Goal: Task Accomplishment & Management: Manage account settings

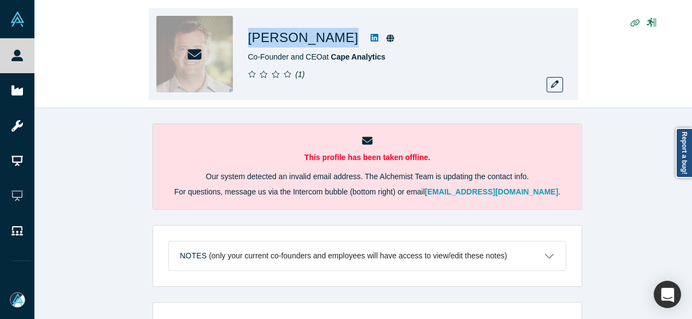
drag, startPoint x: 269, startPoint y: 38, endPoint x: 359, endPoint y: 44, distance: 89.8
click at [359, 44] on div "Ryan Kottenstette Co-Founder and CEO at Cape Analytics ( 1 )" at bounding box center [363, 54] width 429 height 92
copy div "Ryan Kottenstette"
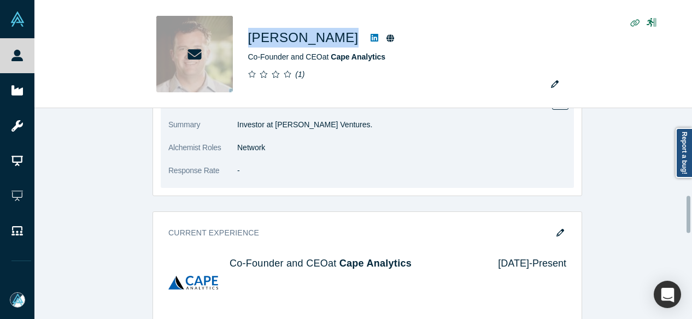
scroll to position [492, 0]
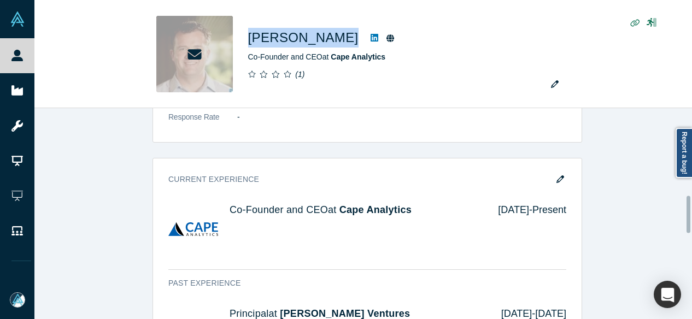
drag, startPoint x: 557, startPoint y: 179, endPoint x: 272, endPoint y: 305, distance: 311.9
click at [557, 179] on icon "button" at bounding box center [560, 179] width 8 height 8
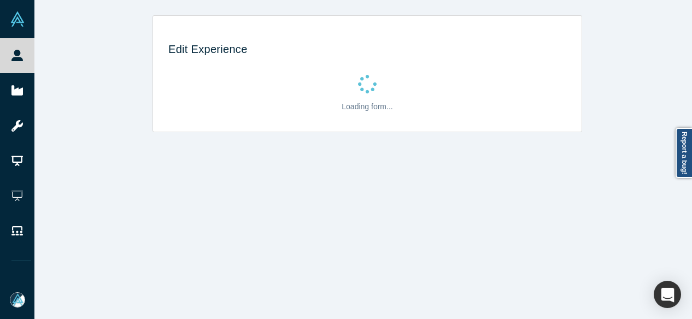
scroll to position [0, 0]
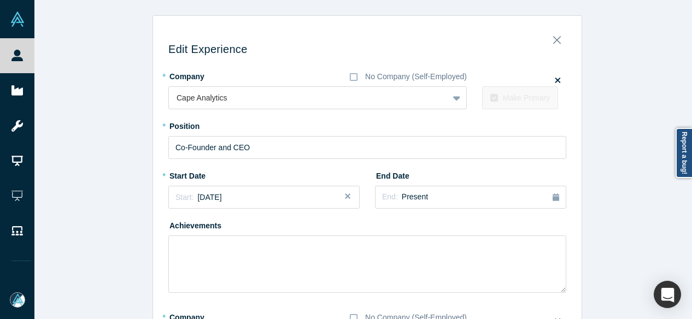
click at [127, 310] on div "Edit Experience * Company No Company (Self-Employed) Cape Analytics To pick up …" at bounding box center [367, 312] width 666 height 594
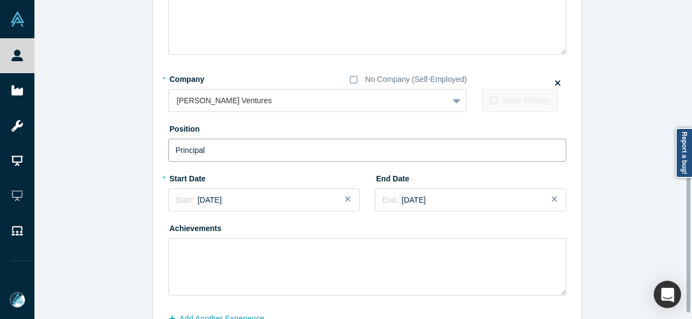
scroll to position [304, 0]
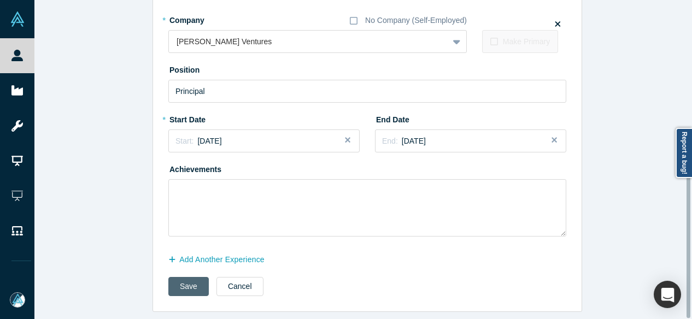
click at [184, 278] on button "Save" at bounding box center [188, 286] width 40 height 19
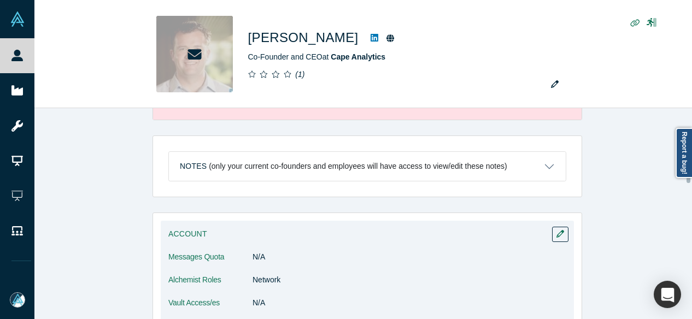
scroll to position [219, 0]
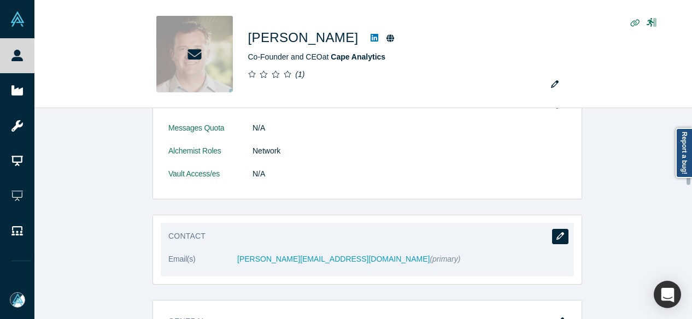
click at [556, 234] on icon "button" at bounding box center [560, 236] width 8 height 8
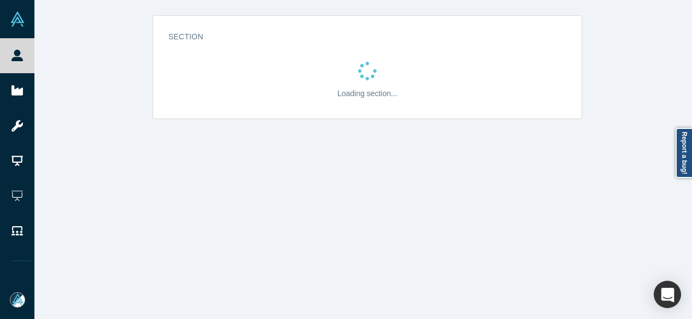
scroll to position [0, 0]
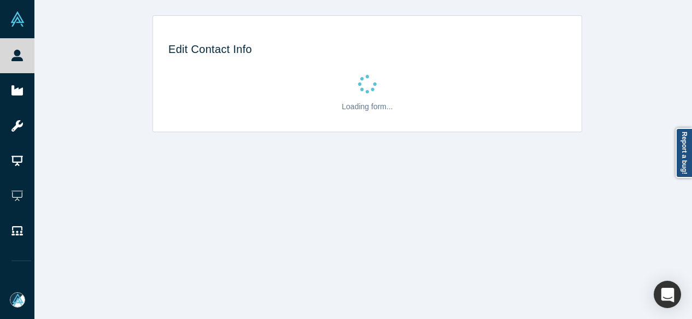
select select "US"
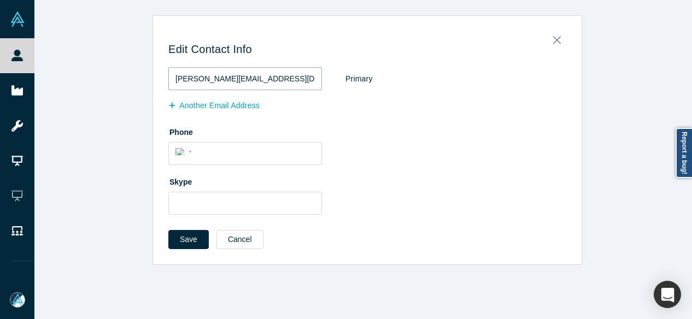
drag, startPoint x: 276, startPoint y: 80, endPoint x: 153, endPoint y: 70, distance: 123.8
click at [153, 70] on div "Edit Contact Info ryan@capeanalytics.com Primary Another Email Address Phone In…" at bounding box center [367, 143] width 428 height 241
paste input "kottenstette@gmail"
type input "rkottenstette@gmail.com"
click at [191, 236] on button "Save" at bounding box center [188, 239] width 40 height 19
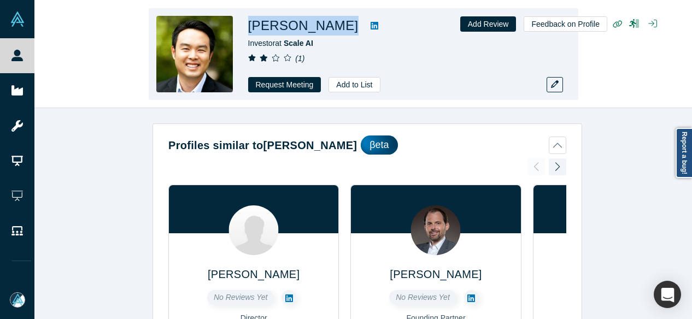
drag, startPoint x: 246, startPoint y: 30, endPoint x: 314, endPoint y: 29, distance: 67.8
click at [314, 29] on div "Andy Chen Investor at Scale AI ( 1 ) Request Meeting Add to List" at bounding box center [363, 54] width 429 height 92
copy div "Andy Chen"
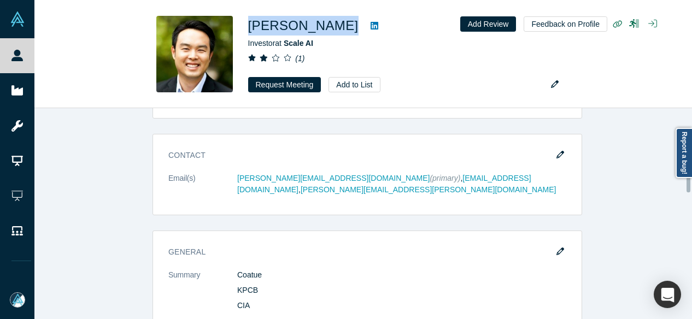
scroll to position [765, 0]
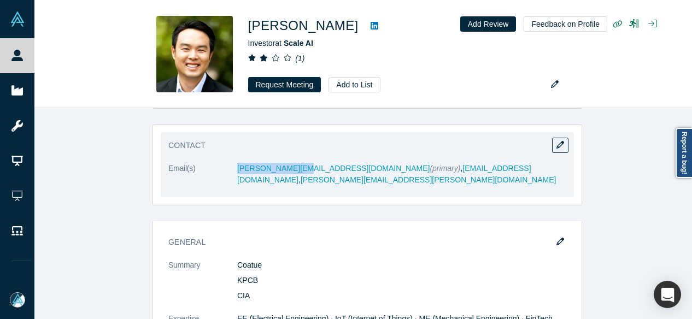
drag, startPoint x: 232, startPoint y: 169, endPoint x: 297, endPoint y: 172, distance: 65.7
click at [297, 172] on dl "Email(s) achen@coatue.com (primary) , mrandychen@gmail.com , andy.chen@withpers…" at bounding box center [367, 180] width 398 height 34
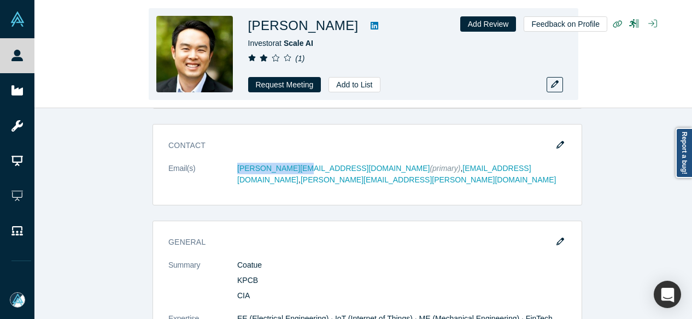
copy dl "achen@coatue.com"
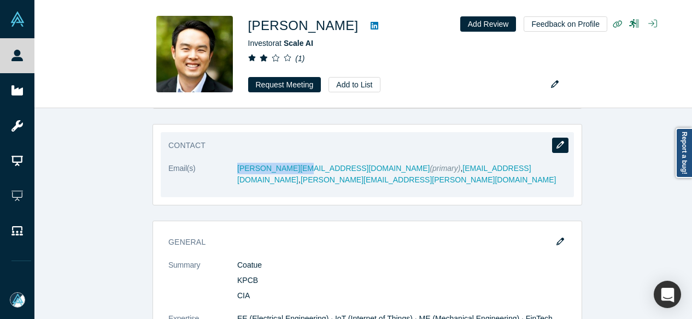
click at [556, 143] on icon "button" at bounding box center [560, 145] width 8 height 8
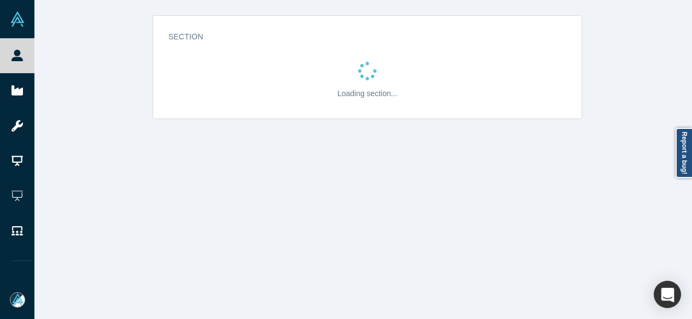
scroll to position [0, 0]
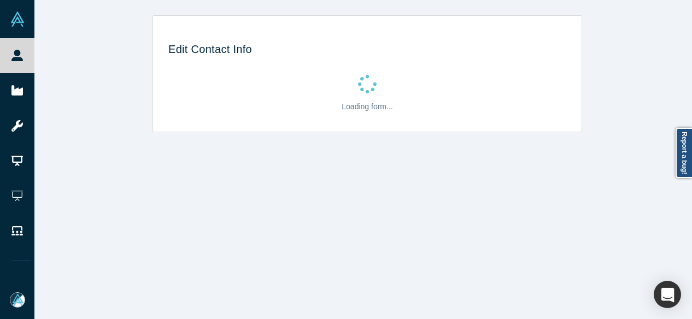
select select "US"
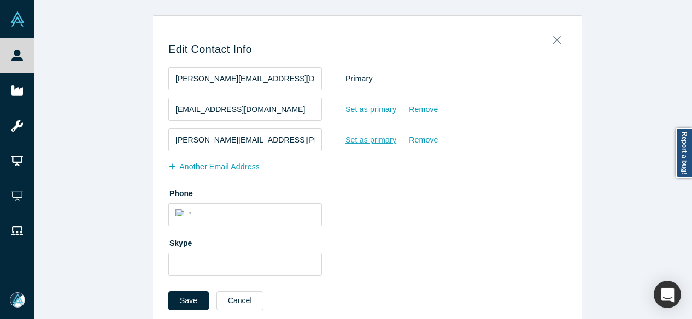
click at [349, 140] on div "Set as primary" at bounding box center [371, 140] width 52 height 19
click at [0, 0] on input "Set as primary" at bounding box center [0, 0] width 0 height 0
click at [415, 79] on div "Remove" at bounding box center [423, 78] width 30 height 19
click at [0, 0] on input "Remove" at bounding box center [0, 0] width 0 height 0
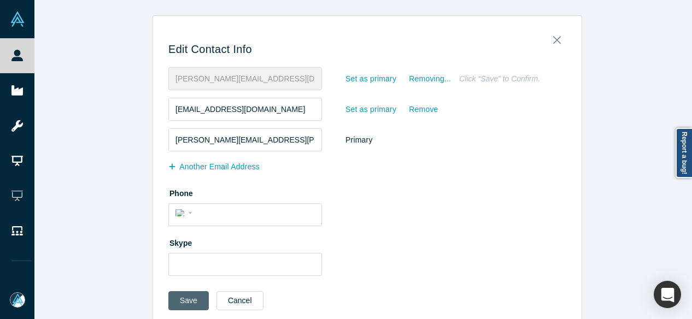
click at [188, 297] on button "Save" at bounding box center [188, 300] width 40 height 19
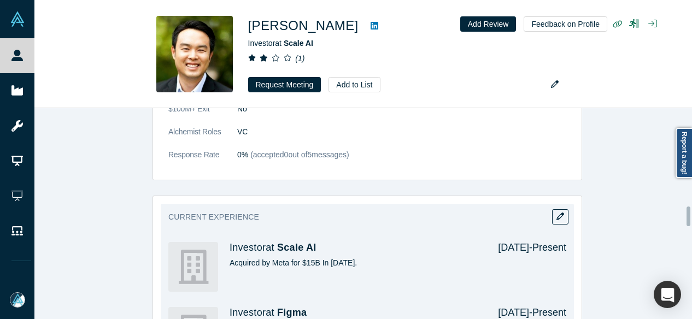
scroll to position [984, 0]
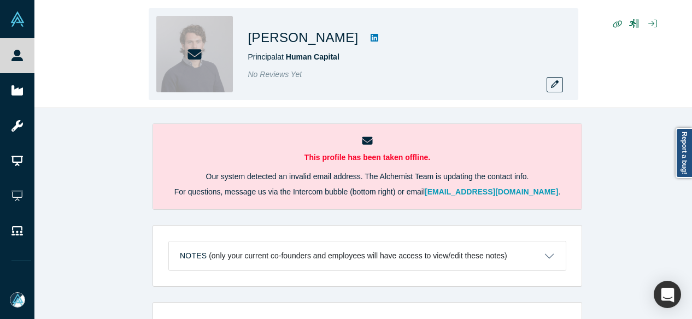
click at [366, 43] on div "Juan Pablo Villarreal Principal at Human Capital No Reviews Yet" at bounding box center [363, 54] width 429 height 92
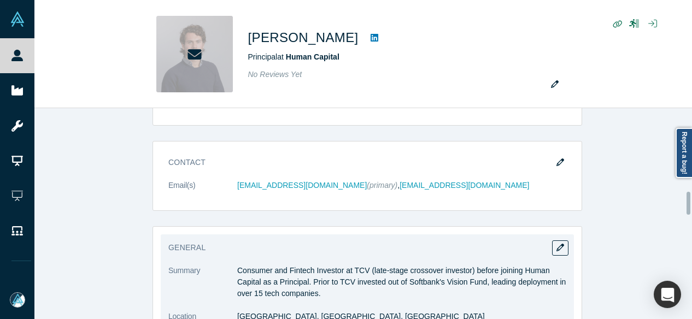
scroll to position [656, 0]
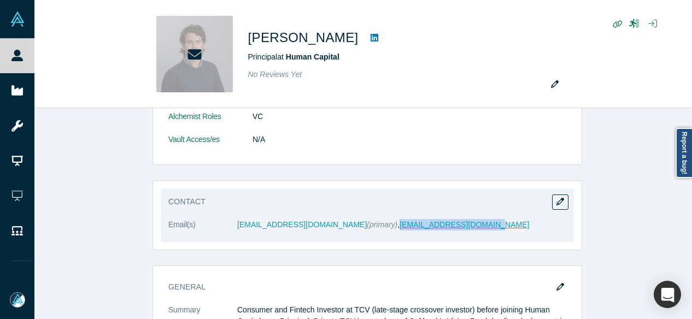
drag, startPoint x: 452, startPoint y: 226, endPoint x: 341, endPoint y: 225, distance: 110.9
click at [340, 225] on dd "jvillarr@stanford.edu (primary) , juanpablo@human.capital" at bounding box center [401, 224] width 329 height 11
copy link "juanpablo@human.capital"
click at [558, 204] on button "button" at bounding box center [560, 202] width 16 height 15
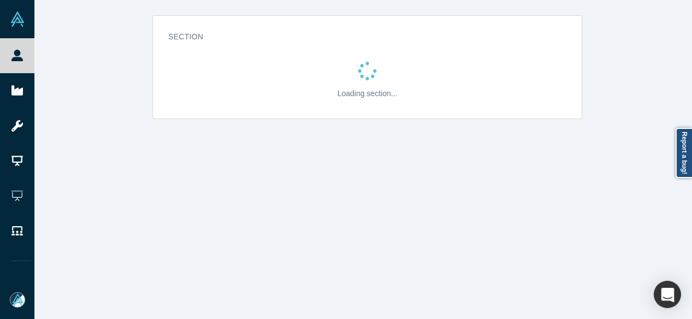
scroll to position [0, 0]
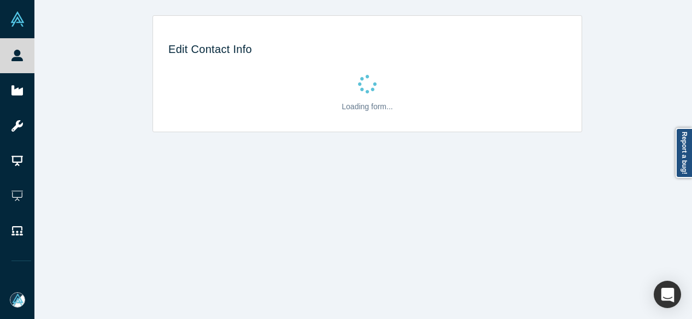
select select "US"
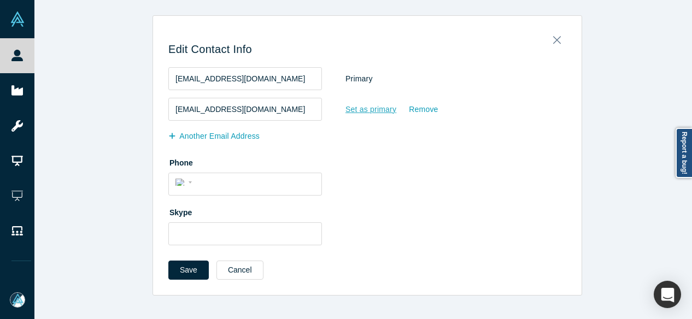
click at [361, 109] on div "Set as primary" at bounding box center [371, 109] width 52 height 19
click at [0, 0] on input "Set as primary" at bounding box center [0, 0] width 0 height 0
click at [420, 81] on div "Remove" at bounding box center [423, 78] width 30 height 19
click at [0, 0] on input "Remove" at bounding box center [0, 0] width 0 height 0
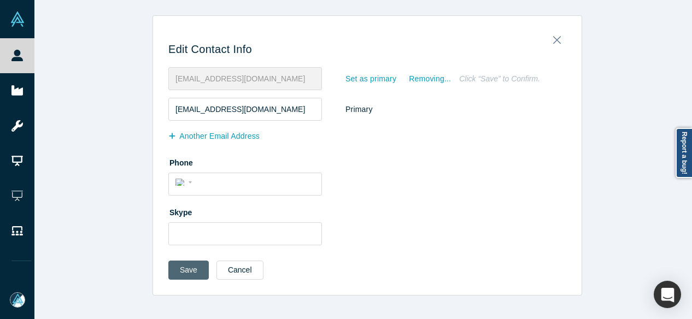
click at [189, 272] on button "Save" at bounding box center [188, 270] width 40 height 19
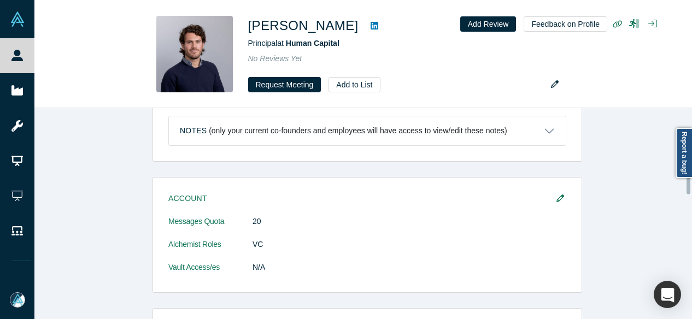
scroll to position [546, 0]
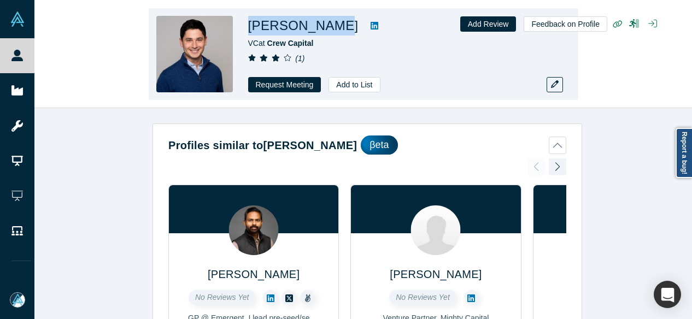
drag, startPoint x: 246, startPoint y: 27, endPoint x: 332, endPoint y: 27, distance: 85.8
click at [332, 27] on div "[PERSON_NAME] VC at Crew Capital ( 1 ) Request Meeting Add to List" at bounding box center [363, 54] width 429 height 92
copy h1 "[PERSON_NAME]"
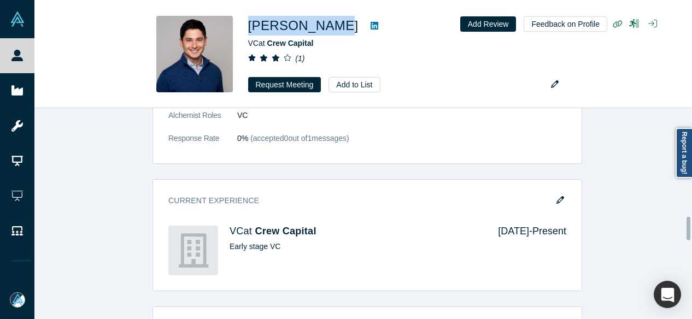
scroll to position [984, 0]
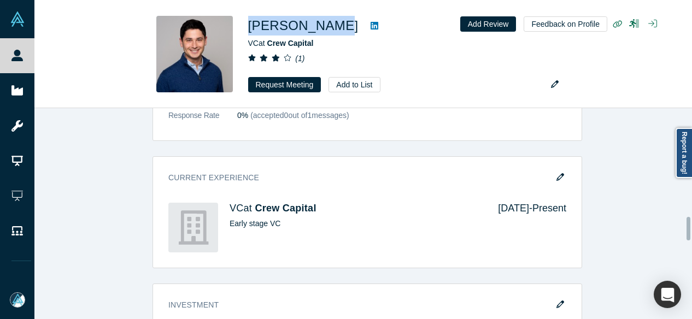
click at [557, 173] on icon "button" at bounding box center [560, 177] width 8 height 8
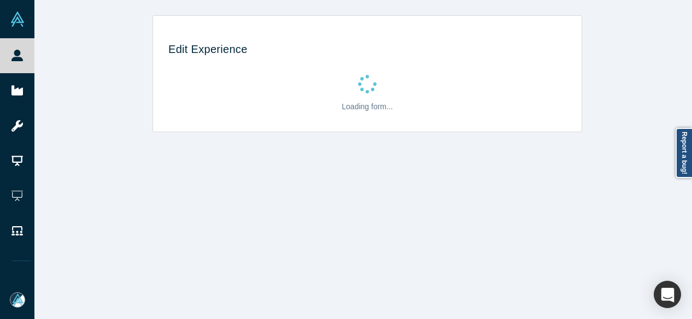
scroll to position [0, 0]
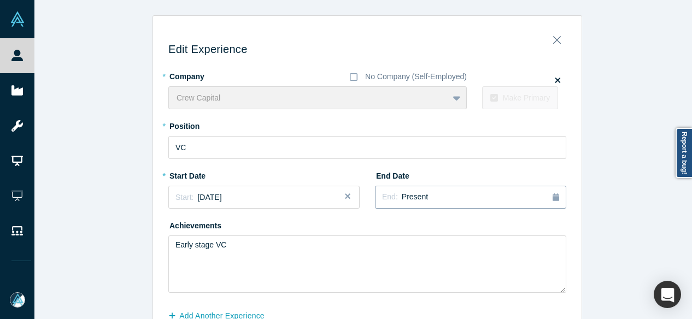
click at [404, 204] on button "End: Present" at bounding box center [470, 197] width 191 height 23
click at [454, 275] on div "[DATE]" at bounding box center [466, 277] width 35 height 11
click at [226, 311] on button "Add Another Experience" at bounding box center [222, 316] width 108 height 19
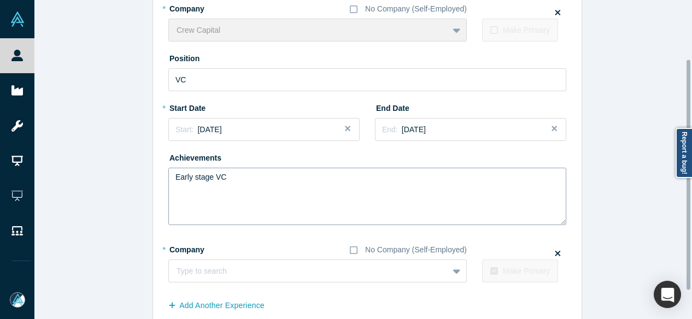
scroll to position [121, 0]
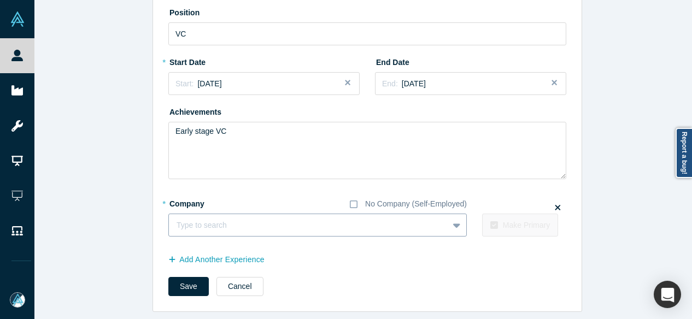
click at [201, 222] on div at bounding box center [308, 226] width 264 height 14
paste input "Finance & Operations Finance & Operations Avoca"
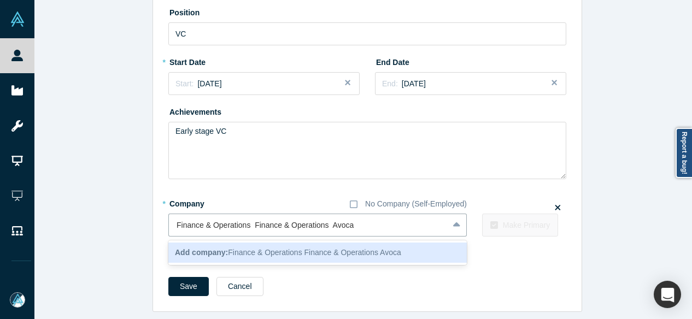
drag, startPoint x: 326, startPoint y: 217, endPoint x: 146, endPoint y: 221, distance: 179.8
click at [146, 221] on div "Edit Experience * Company No Company (Self-Employed) Crew Capital To pick up a …" at bounding box center [367, 107] width 666 height 410
type input "Avoca"
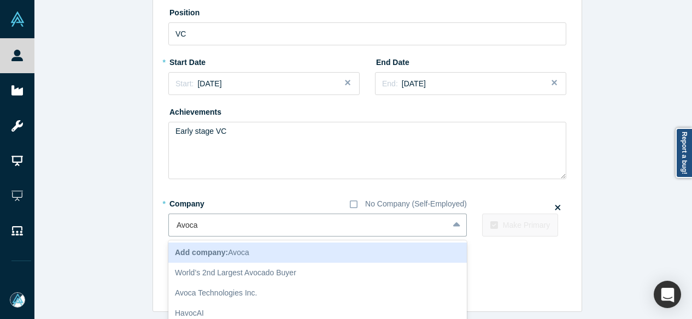
click at [200, 248] on b "Add company:" at bounding box center [201, 252] width 53 height 9
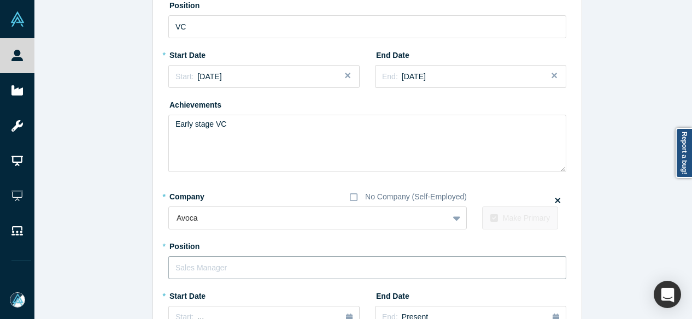
click at [210, 264] on input "text" at bounding box center [367, 267] width 398 height 23
paste input "Finance & Operations Finance & Operations"
drag, startPoint x: 249, startPoint y: 270, endPoint x: 150, endPoint y: 269, distance: 99.5
click at [153, 269] on div "Edit Experience * Company No Company (Self-Employed) Crew Capital To pick up a …" at bounding box center [367, 195] width 428 height 585
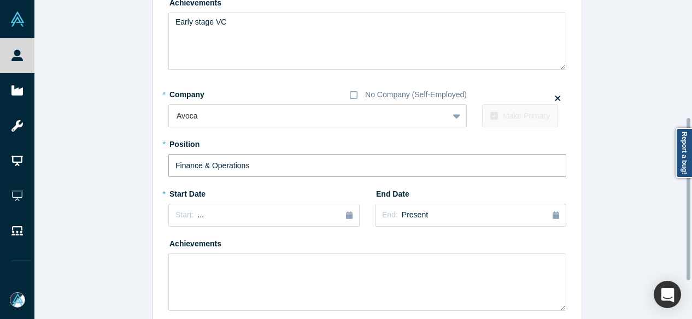
scroll to position [230, 0]
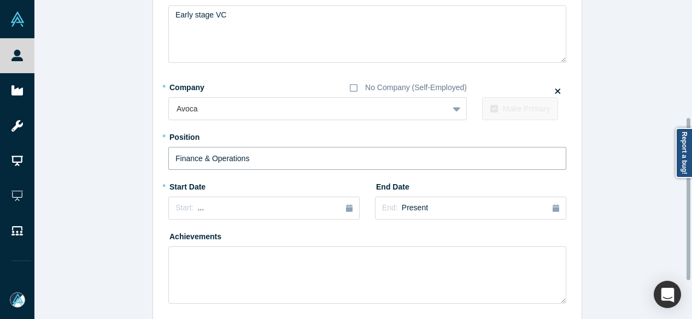
type input "Finance & Operations"
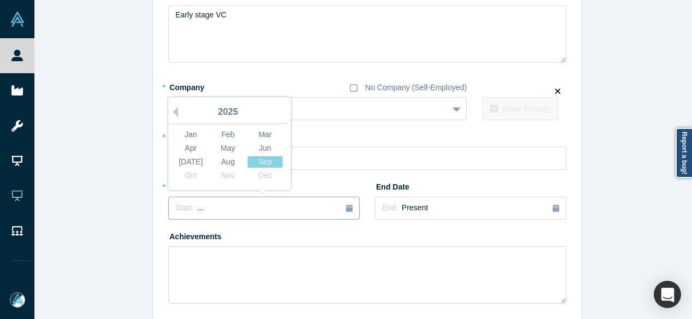
click at [239, 206] on div "Start: ..." at bounding box center [263, 208] width 177 height 12
click at [188, 162] on div "Jul" at bounding box center [190, 161] width 35 height 11
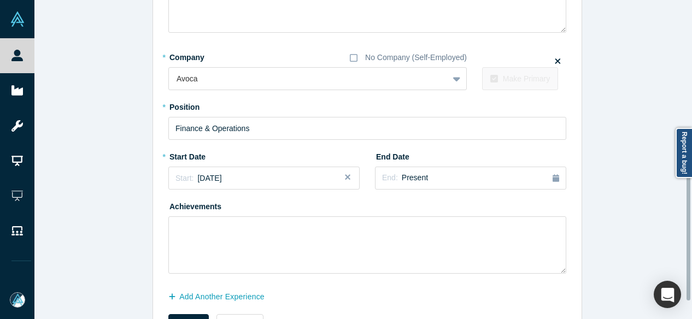
scroll to position [304, 0]
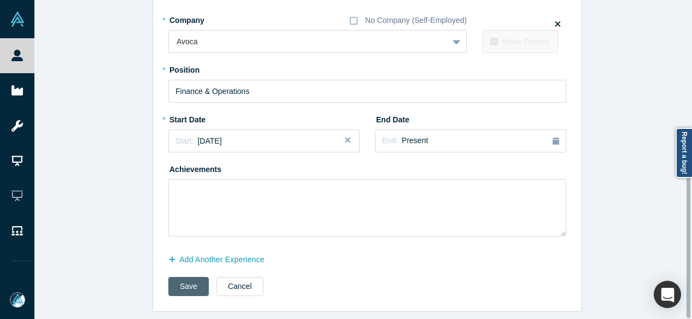
click at [179, 281] on button "Save" at bounding box center [188, 286] width 40 height 19
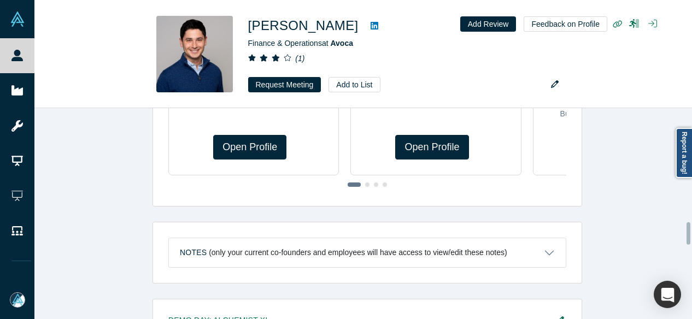
scroll to position [0, 0]
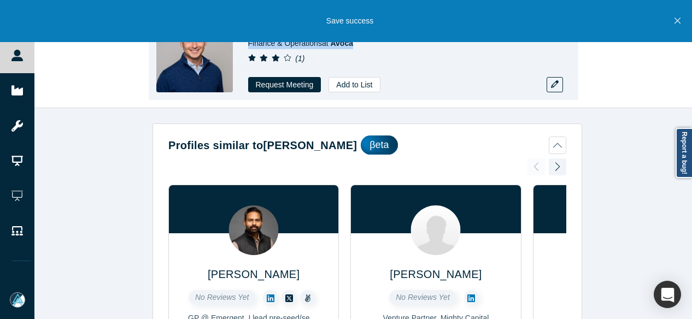
drag, startPoint x: 245, startPoint y: 45, endPoint x: 354, endPoint y: 43, distance: 108.2
click at [354, 43] on div "Andrew Green Finance & Operations at Avoca ( 1 ) Request Meeting Add to List" at bounding box center [363, 54] width 429 height 92
copy span "Finance & Operations at Avoca"
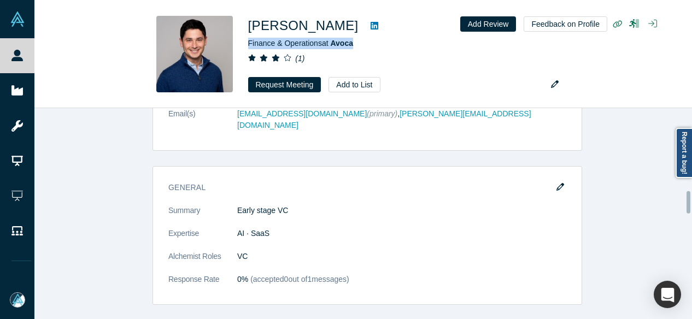
scroll to position [765, 0]
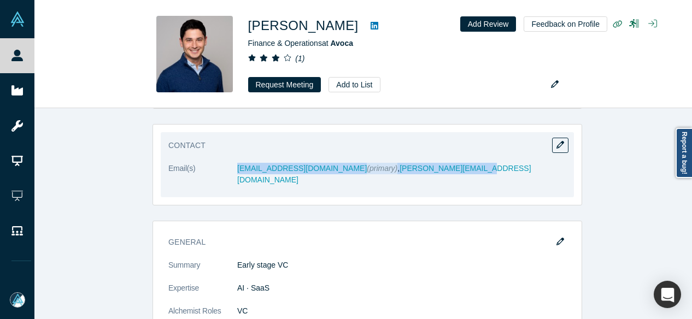
drag, startPoint x: 227, startPoint y: 174, endPoint x: 438, endPoint y: 167, distance: 210.5
click at [438, 167] on dl "Email(s) amgreenmail@gmail.com (primary) , andrew@crewcapital.co" at bounding box center [367, 180] width 398 height 34
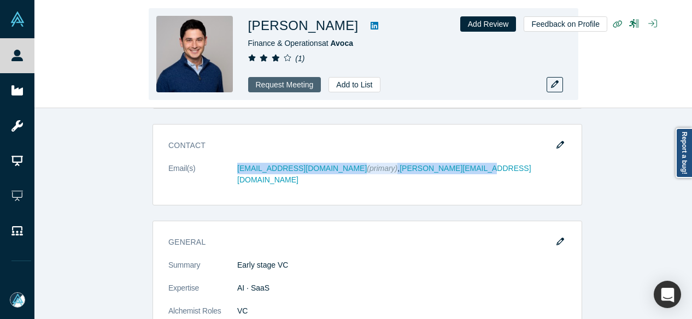
copy dl "amgreenmail@gmail.com (primary) , andrew@crewcapital.co"
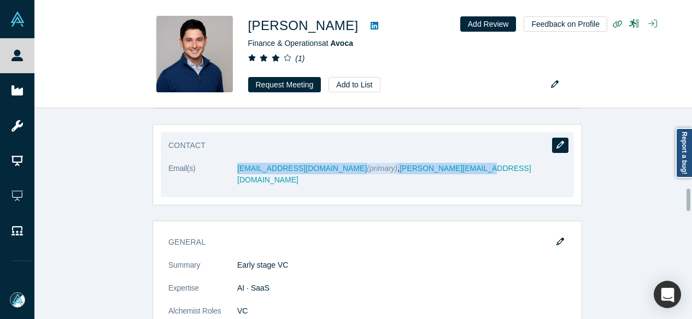
click at [558, 141] on icon "button" at bounding box center [560, 145] width 8 height 8
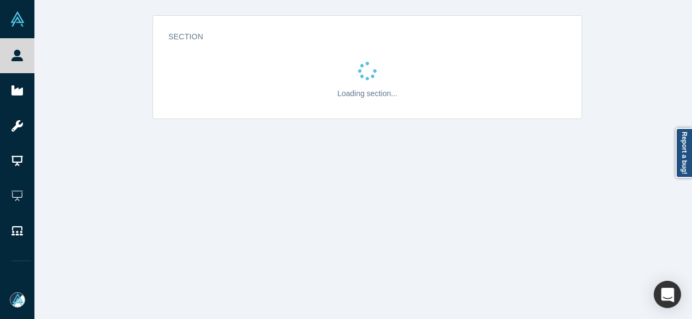
scroll to position [0, 0]
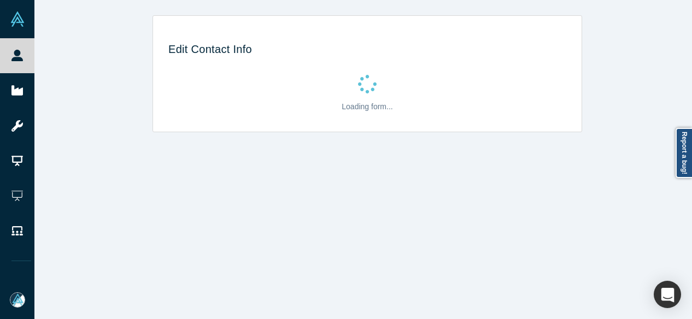
select select "US"
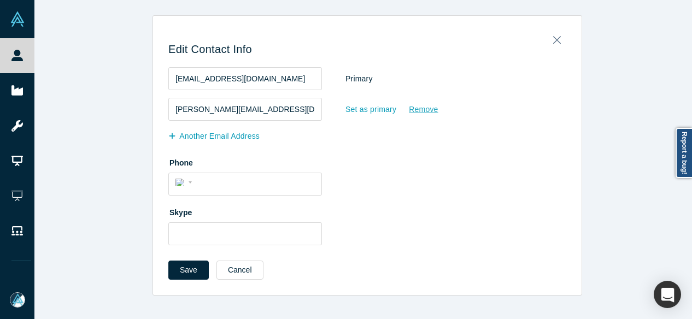
click at [413, 110] on div "Remove" at bounding box center [423, 109] width 30 height 19
click at [0, 0] on input "Remove" at bounding box center [0, 0] width 0 height 0
click at [181, 272] on button "Save" at bounding box center [188, 270] width 40 height 19
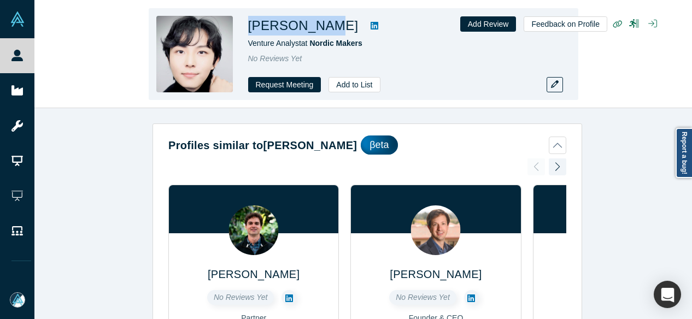
drag, startPoint x: 249, startPoint y: 30, endPoint x: 324, endPoint y: 28, distance: 74.9
click at [324, 28] on h1 "Edwin Cheon" at bounding box center [303, 26] width 110 height 20
copy h1 "Edwin Cheon"
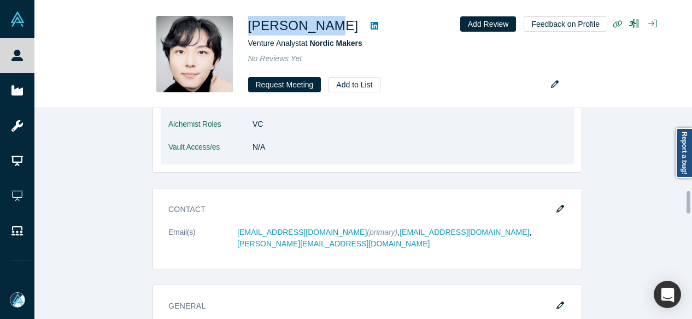
scroll to position [710, 0]
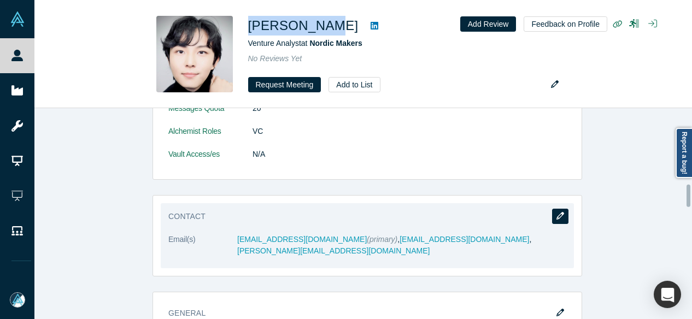
click at [558, 212] on icon "button" at bounding box center [560, 216] width 8 height 8
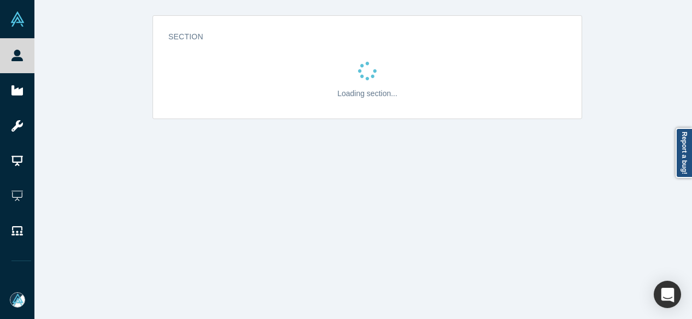
scroll to position [0, 0]
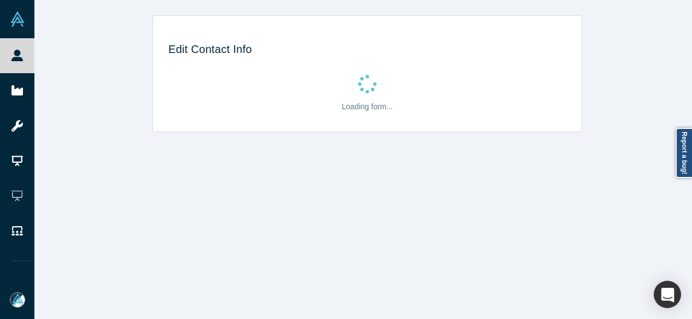
select select "US"
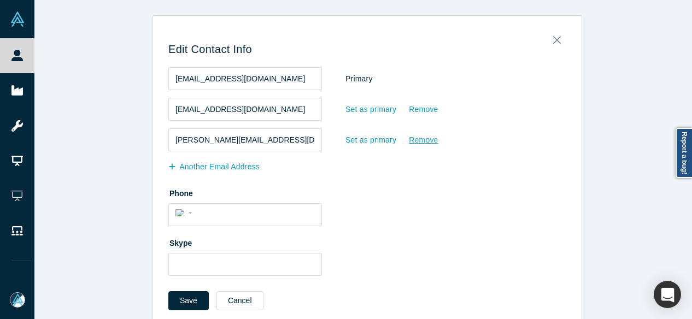
click at [413, 140] on div "Remove" at bounding box center [423, 140] width 30 height 19
click at [0, 0] on input "Remove" at bounding box center [0, 0] width 0 height 0
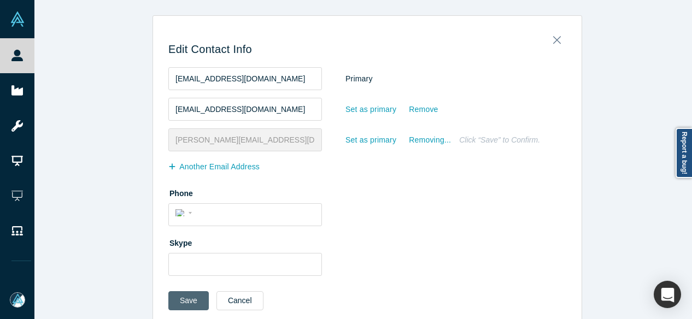
click at [191, 297] on button "Save" at bounding box center [188, 300] width 40 height 19
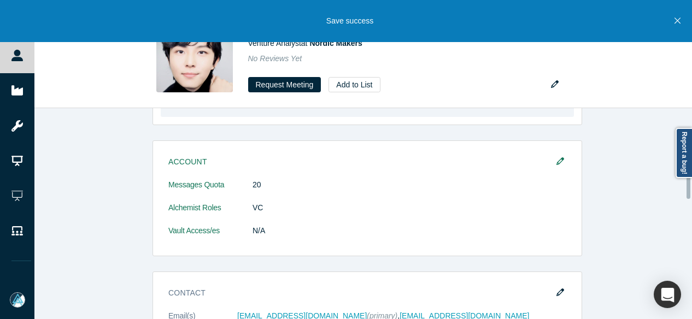
scroll to position [656, 0]
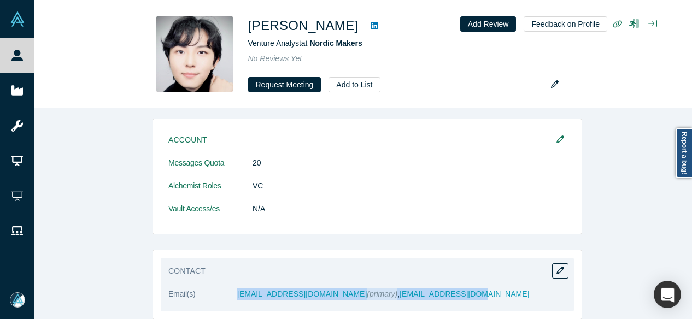
drag, startPoint x: 234, startPoint y: 283, endPoint x: 462, endPoint y: 283, distance: 227.9
click at [462, 289] on dl "Email(s) cristofolini.diogo@gmail.com (primary) , b00781673@essec.edu" at bounding box center [367, 300] width 398 height 23
copy dl "cristofolini.diogo@gmail.com (primary) , b00781673@essec.edu"
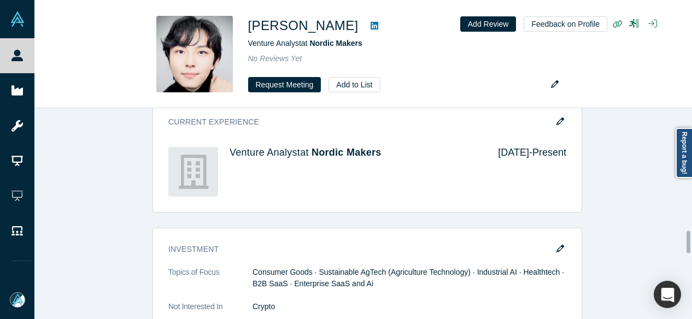
scroll to position [1093, 0]
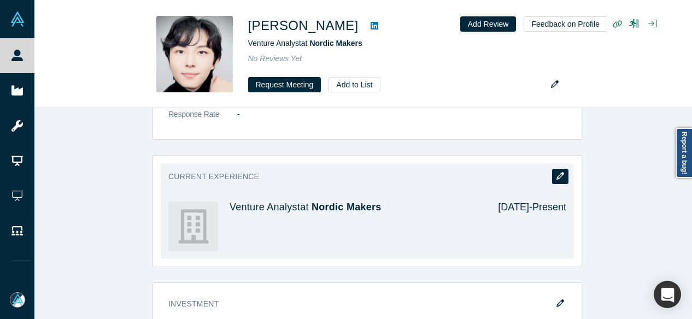
click at [556, 172] on icon "button" at bounding box center [560, 176] width 8 height 8
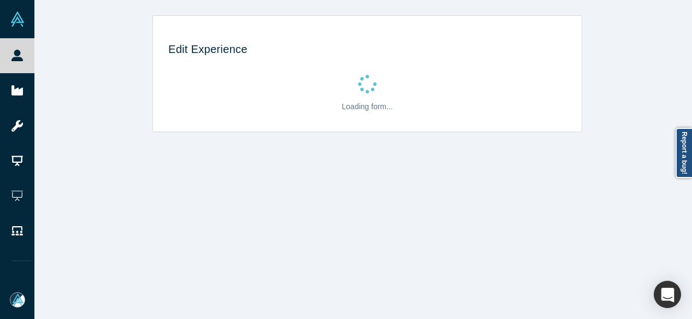
scroll to position [0, 0]
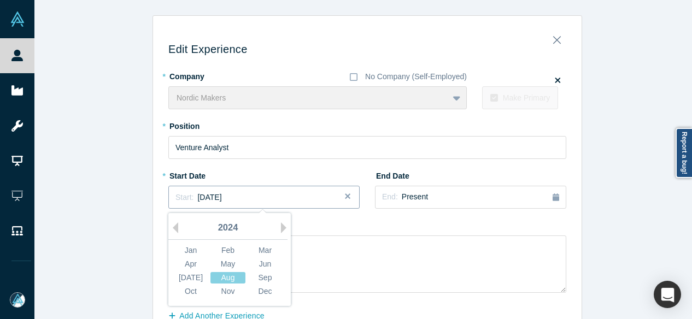
click at [197, 193] on span "August 2024" at bounding box center [209, 197] width 24 height 9
click at [264, 276] on div "Sep" at bounding box center [265, 277] width 35 height 11
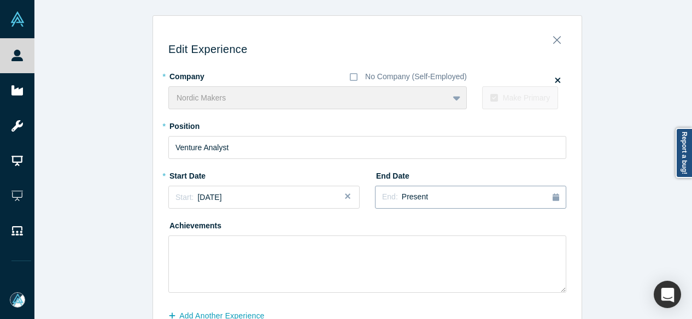
click at [402, 198] on span "Present" at bounding box center [415, 196] width 26 height 9
click at [461, 276] on div "[DATE]" at bounding box center [466, 277] width 35 height 11
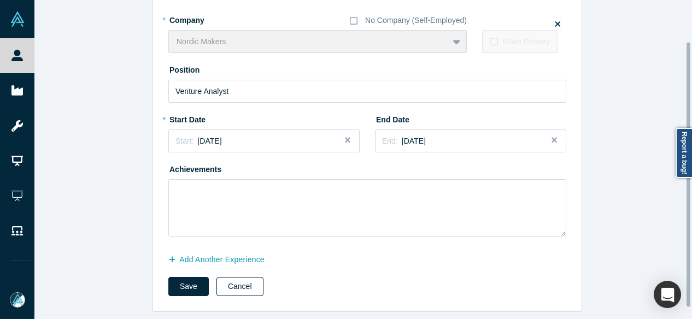
scroll to position [63, 0]
click at [181, 281] on button "Save" at bounding box center [188, 286] width 40 height 19
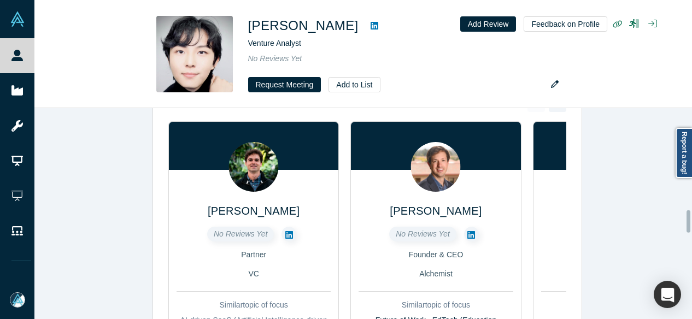
scroll to position [0, 0]
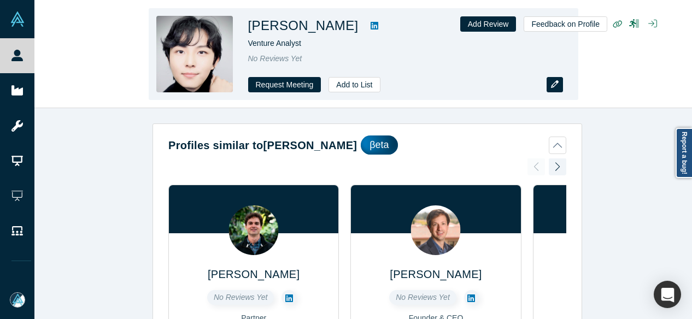
click at [561, 88] on button "button" at bounding box center [554, 84] width 16 height 15
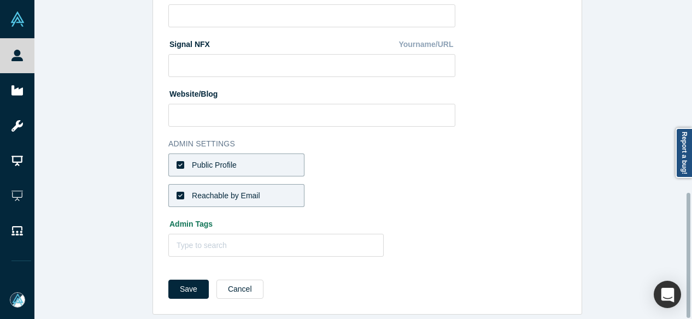
scroll to position [491, 0]
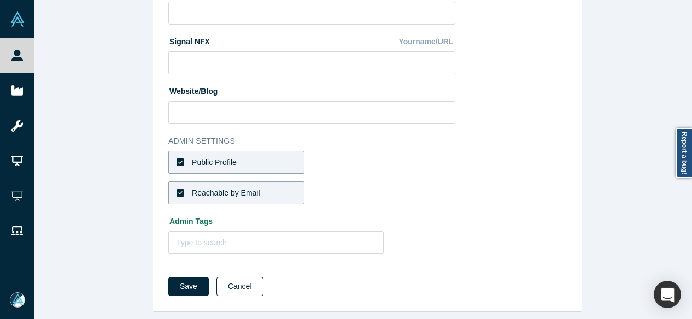
click at [242, 281] on button "Cancel" at bounding box center [239, 286] width 47 height 19
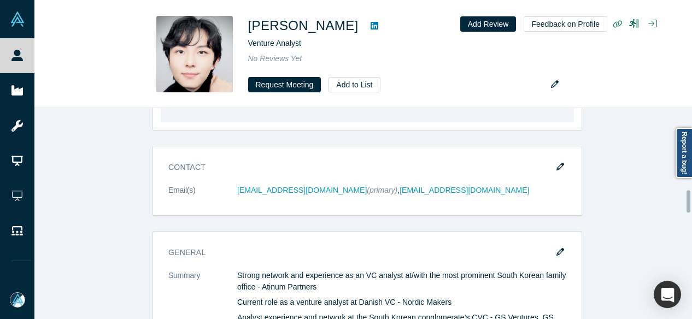
scroll to position [765, 0]
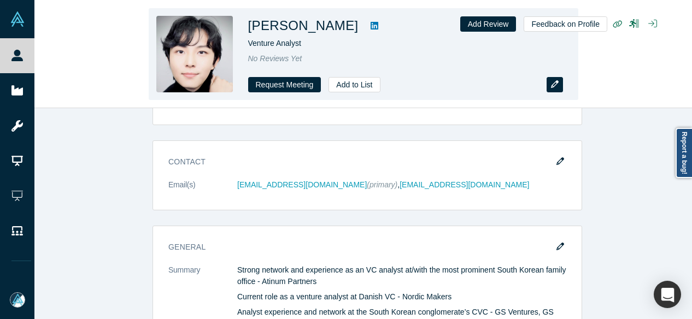
click at [550, 89] on button "button" at bounding box center [554, 84] width 16 height 15
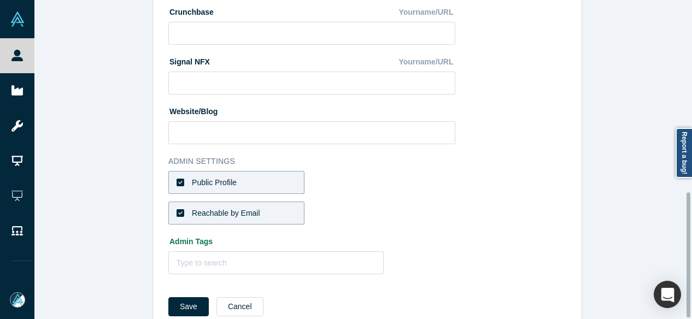
scroll to position [491, 0]
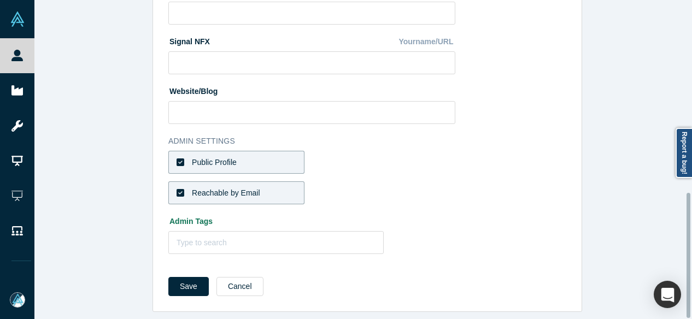
click at [245, 151] on label "Public Profile" at bounding box center [236, 162] width 136 height 23
click at [0, 0] on input "Public Profile" at bounding box center [0, 0] width 0 height 0
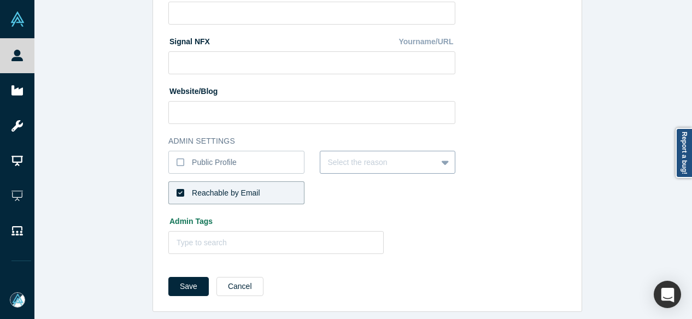
click at [355, 159] on div at bounding box center [379, 163] width 102 height 14
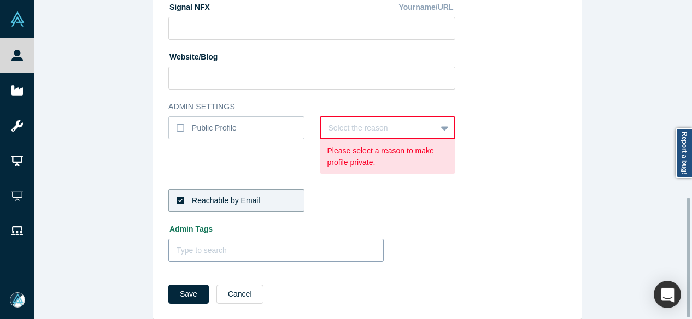
scroll to position [532, 0]
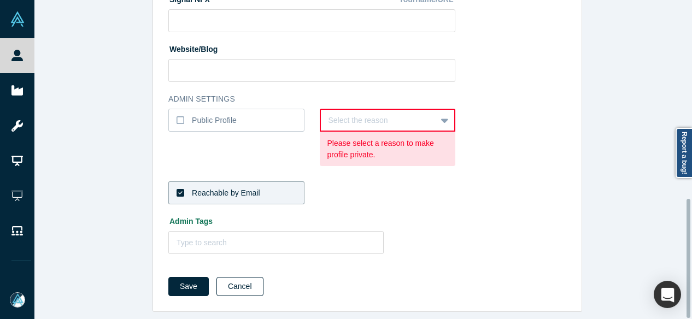
click at [235, 277] on button "Cancel" at bounding box center [239, 286] width 47 height 19
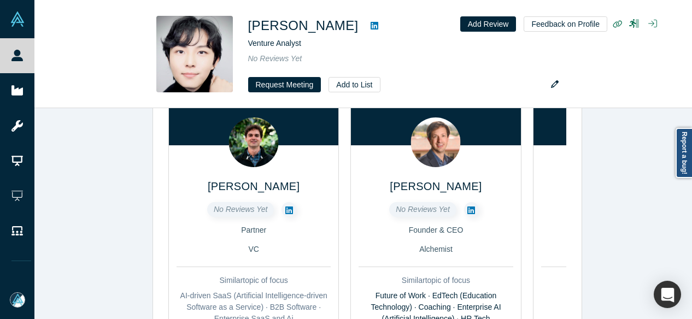
scroll to position [219, 0]
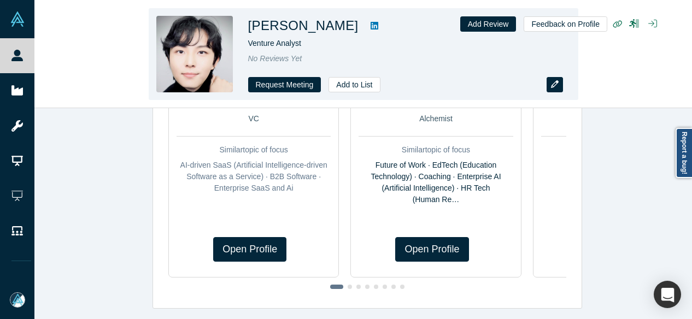
click at [555, 82] on icon "button" at bounding box center [555, 84] width 8 height 8
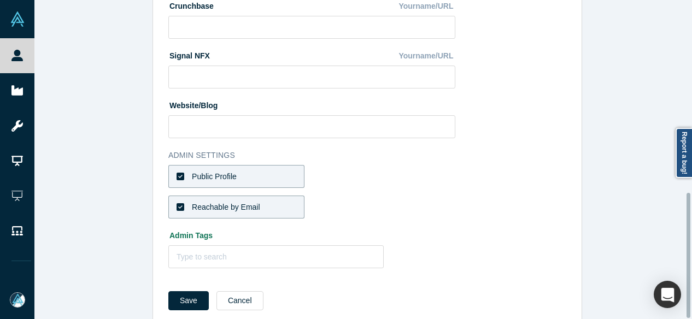
scroll to position [491, 0]
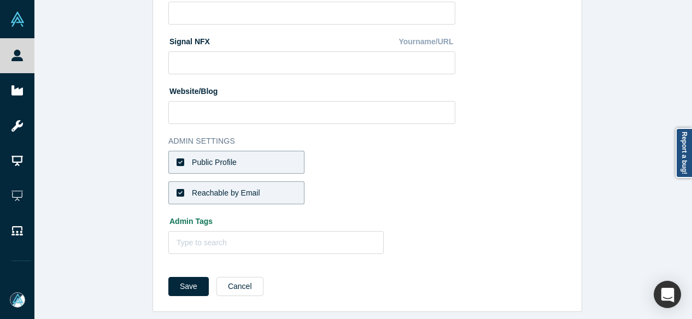
click at [197, 157] on div "Public Profile" at bounding box center [214, 162] width 45 height 11
click at [0, 0] on input "Public Profile" at bounding box center [0, 0] width 0 height 0
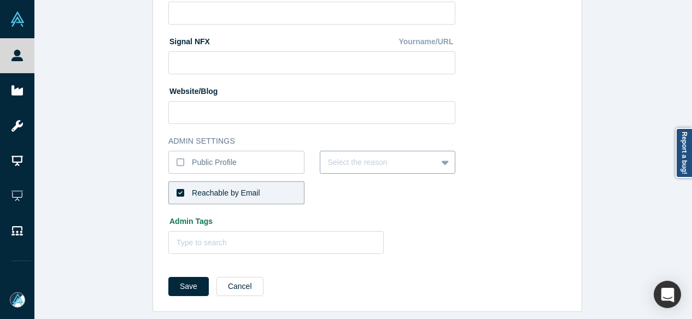
click at [361, 156] on div at bounding box center [379, 163] width 102 height 14
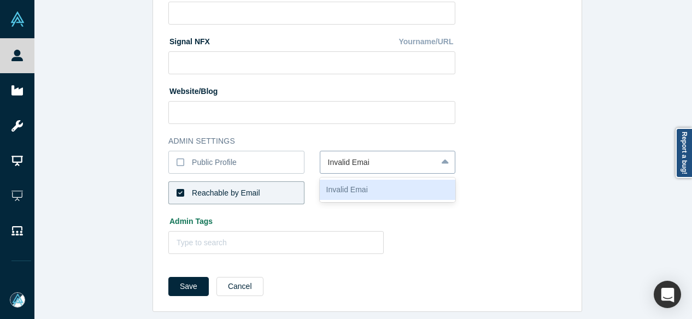
type input "Invalid Email"
click at [366, 180] on div "Invalid Email" at bounding box center [388, 190] width 136 height 20
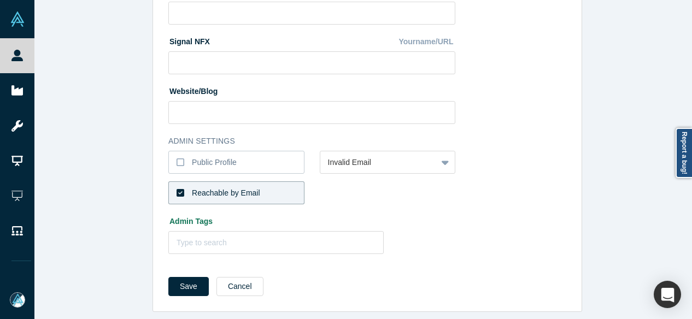
click at [240, 187] on div "Reachable by Email" at bounding box center [226, 192] width 68 height 11
click at [0, 0] on input "Reachable by Email" at bounding box center [0, 0] width 0 height 0
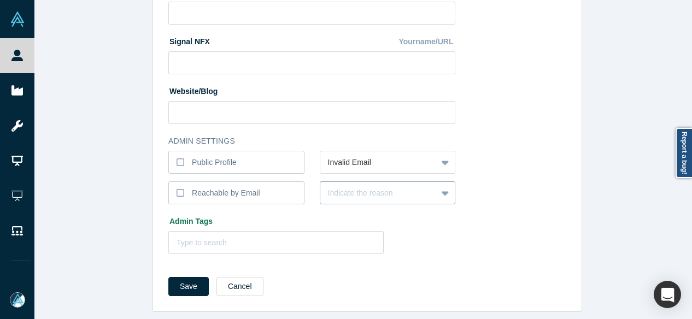
click at [378, 189] on div "Indicate the reason" at bounding box center [388, 192] width 136 height 23
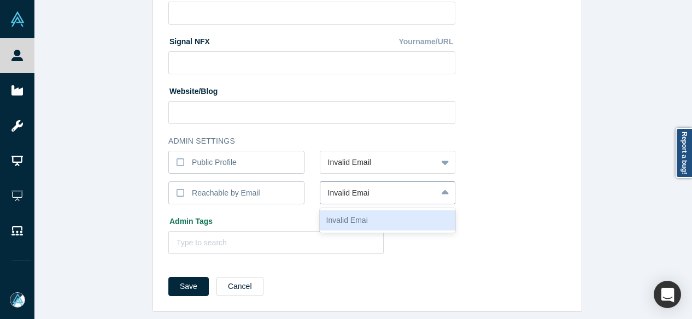
type input "Invalid Email"
click at [382, 215] on div "Invalid Email" at bounding box center [388, 220] width 136 height 20
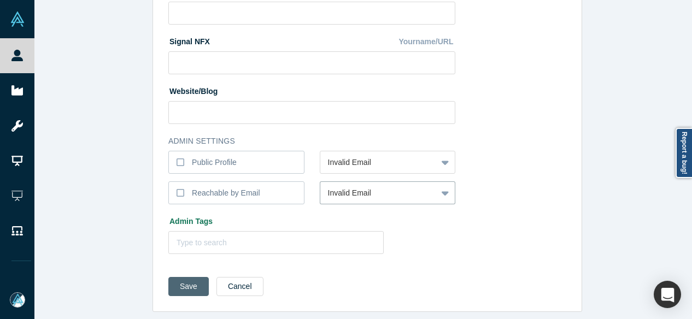
click at [172, 278] on button "Save" at bounding box center [188, 286] width 40 height 19
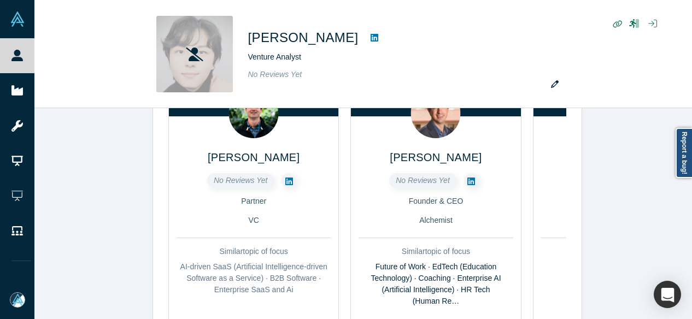
scroll to position [0, 0]
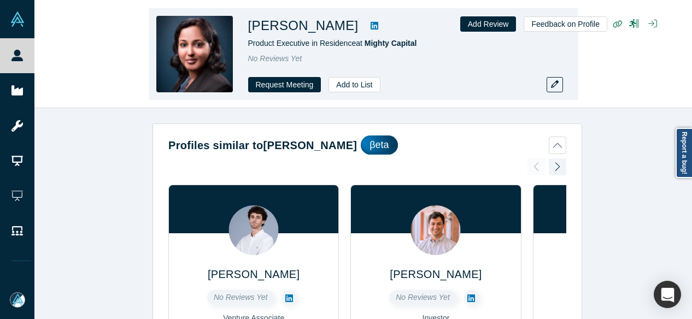
drag, startPoint x: 242, startPoint y: 26, endPoint x: 375, endPoint y: 27, distance: 132.8
click at [375, 27] on div "[PERSON_NAME] Product Executive in Residence at Mighty Capital No Reviews Yet R…" at bounding box center [363, 54] width 429 height 92
copy h1 "[PERSON_NAME]"
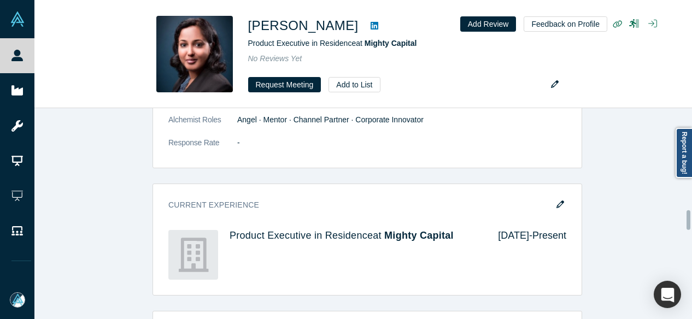
scroll to position [1093, 0]
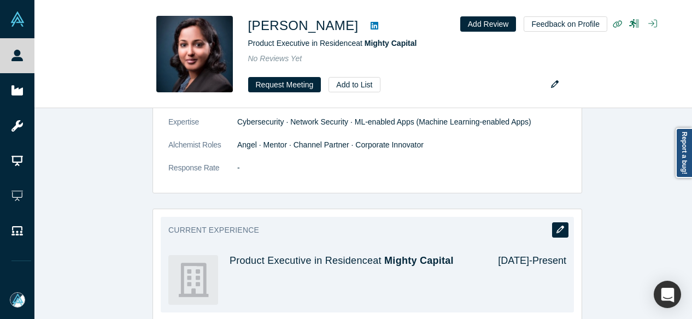
click at [560, 226] on icon "button" at bounding box center [560, 230] width 8 height 8
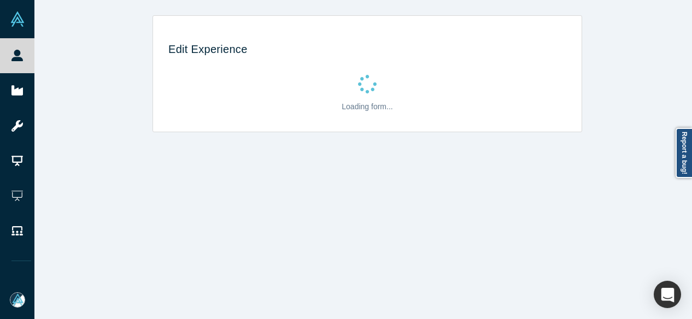
scroll to position [0, 0]
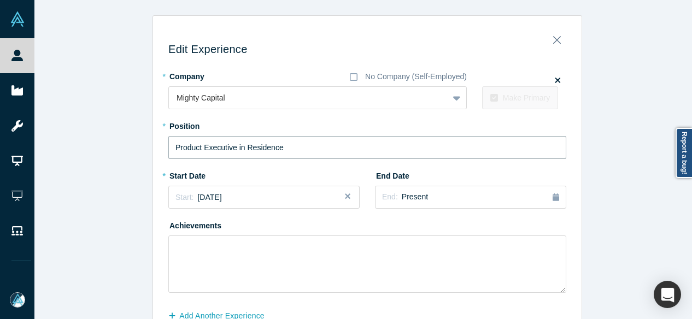
drag, startPoint x: 288, startPoint y: 148, endPoint x: 161, endPoint y: 134, distance: 127.6
click at [161, 134] on div "Edit Experience * Company No Company (Self-Employed) Mighty Capital To pick up …" at bounding box center [367, 195] width 428 height 344
paste input "-in-"
type input "Product Executive-in-Residence"
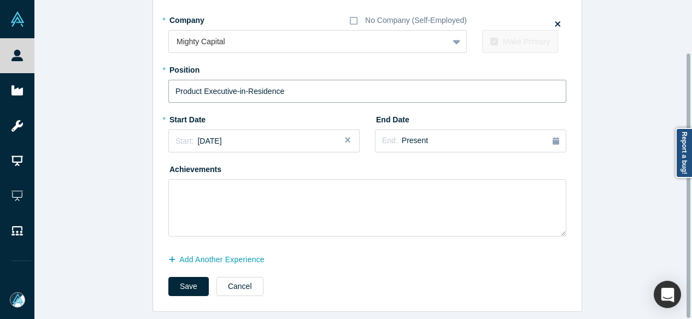
scroll to position [63, 0]
click at [251, 250] on button "Add Another Experience" at bounding box center [222, 259] width 108 height 19
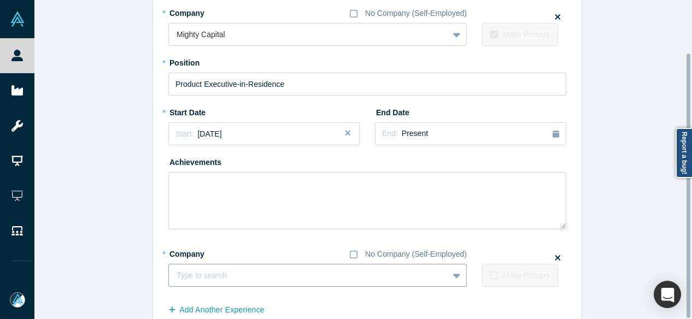
click at [246, 280] on div at bounding box center [308, 276] width 264 height 14
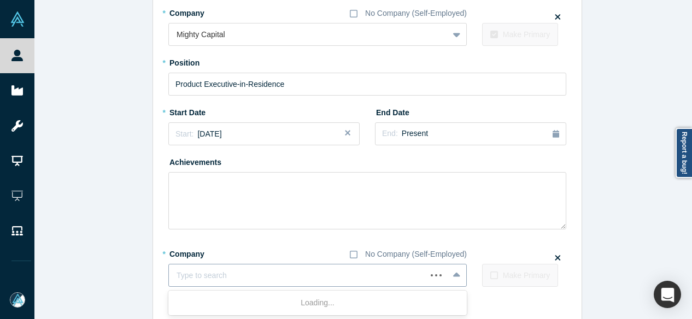
paste input "Senior Director of Product Management Senior Director of Product Management Ver…"
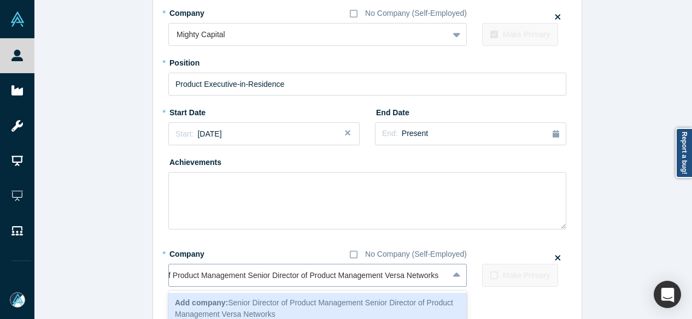
scroll to position [0, 64]
drag, startPoint x: 382, startPoint y: 276, endPoint x: 130, endPoint y: 278, distance: 251.9
click at [130, 278] on div "Edit Experience * Company No Company (Self-Employed) Mighty Capital To pick up …" at bounding box center [367, 157] width 666 height 410
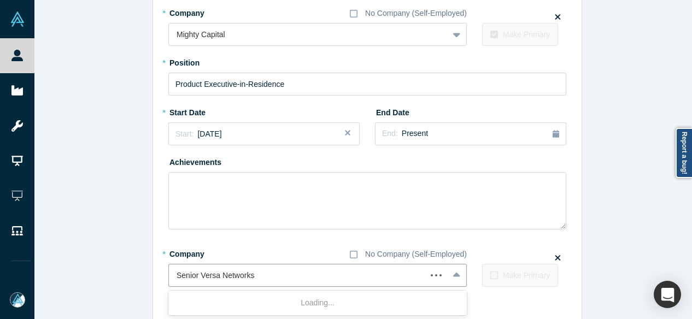
scroll to position [0, 0]
type input "Versa Networks"
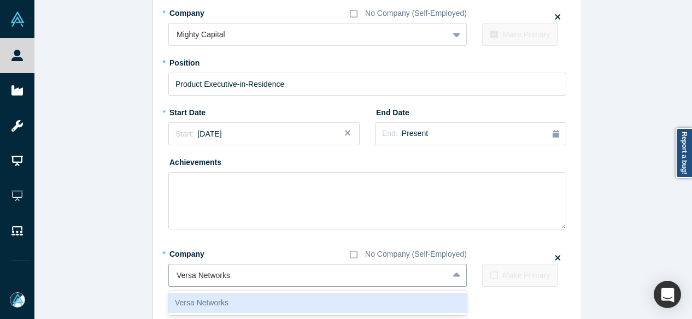
click at [199, 300] on div "Versa Networks" at bounding box center [317, 303] width 298 height 20
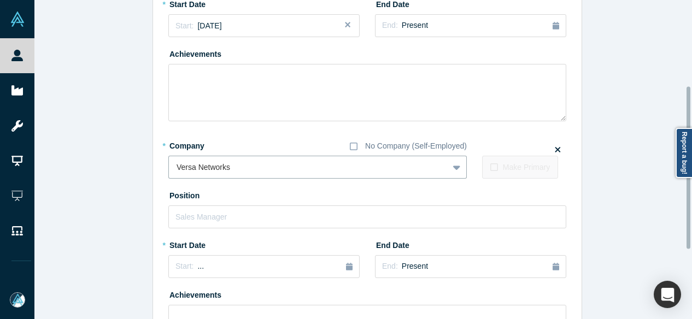
scroll to position [173, 0]
click at [201, 219] on input "text" at bounding box center [367, 215] width 398 height 23
paste input "Director of Product Management Senior Director of Product Management"
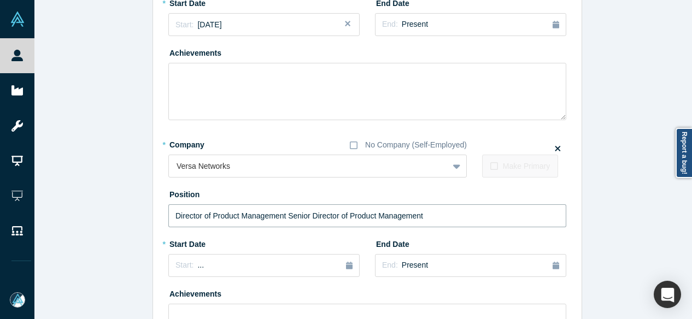
drag, startPoint x: 284, startPoint y: 214, endPoint x: 131, endPoint y: 217, distance: 153.6
click at [131, 217] on div "Edit Experience * Company No Company (Self-Employed) Mighty Capital To pick up …" at bounding box center [367, 140] width 666 height 594
click at [330, 219] on input "Senior Director of Product Management" at bounding box center [367, 215] width 398 height 23
type input "Senior Director of Product Management"
click at [242, 265] on div "Start: ..." at bounding box center [263, 266] width 177 height 12
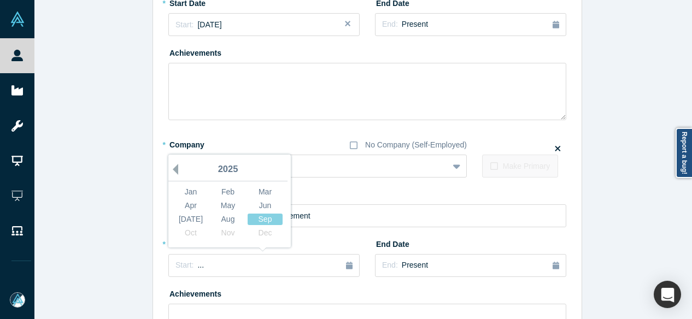
click at [172, 171] on button "Previous Year" at bounding box center [172, 169] width 11 height 11
click at [189, 232] on div "Oct" at bounding box center [190, 232] width 35 height 11
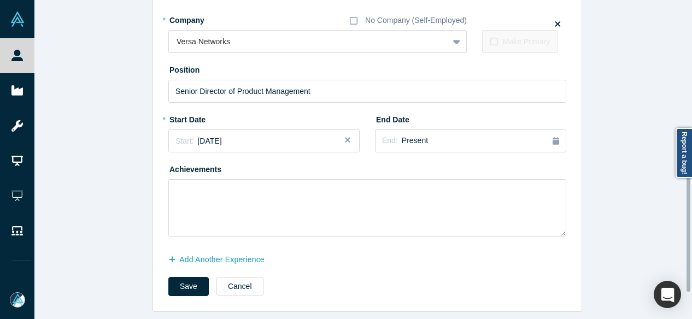
scroll to position [304, 0]
click at [175, 283] on button "Save" at bounding box center [188, 286] width 40 height 19
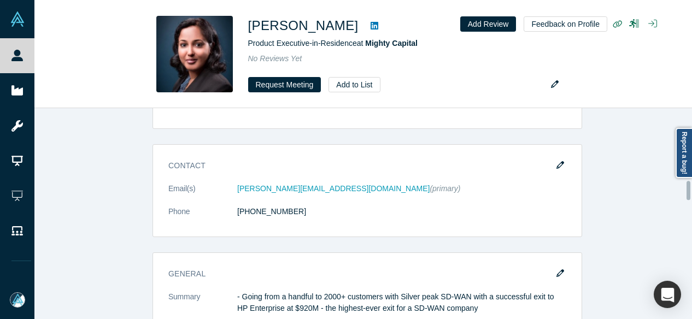
scroll to position [820, 0]
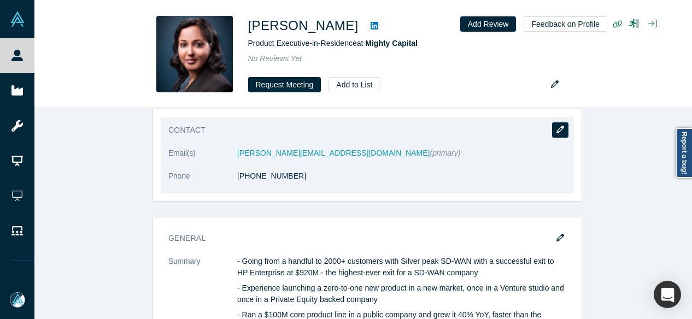
click at [557, 122] on button "button" at bounding box center [560, 129] width 16 height 15
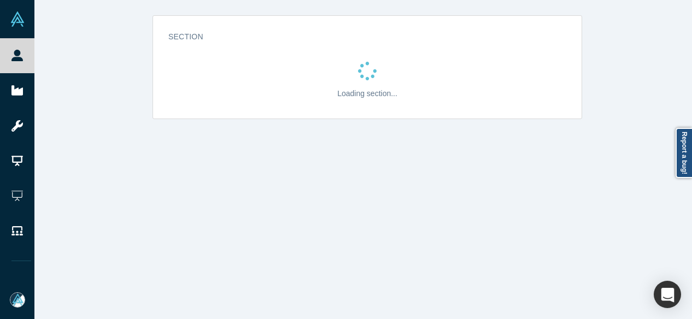
scroll to position [0, 0]
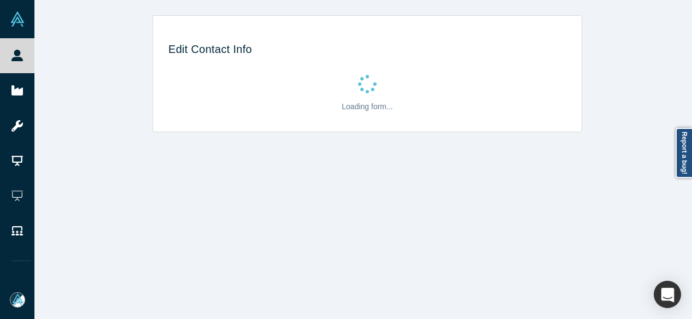
select select "US"
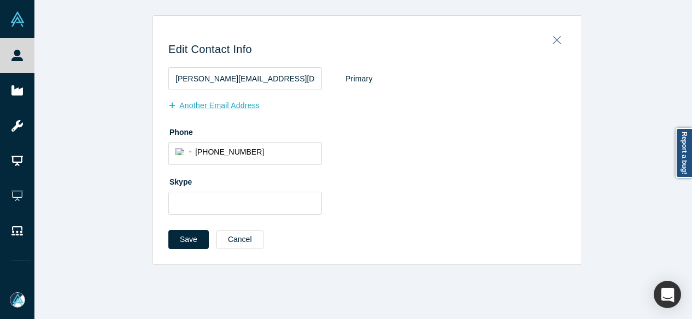
click at [227, 107] on button "Another Email Address" at bounding box center [219, 105] width 103 height 19
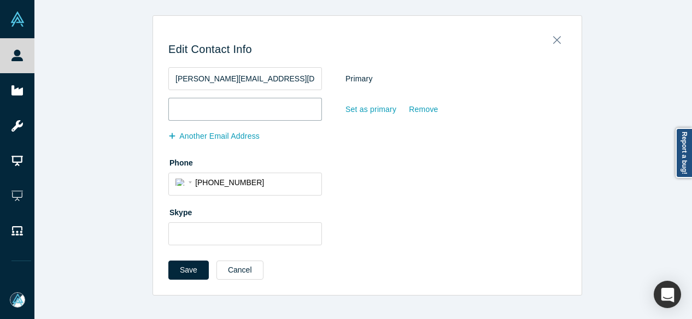
click at [229, 110] on input "email" at bounding box center [245, 109] width 154 height 23
paste input "avaidyanathan@mighty.capital"
type input "avaidyanathan@mighty.capital"
click at [186, 266] on button "Save" at bounding box center [188, 270] width 40 height 19
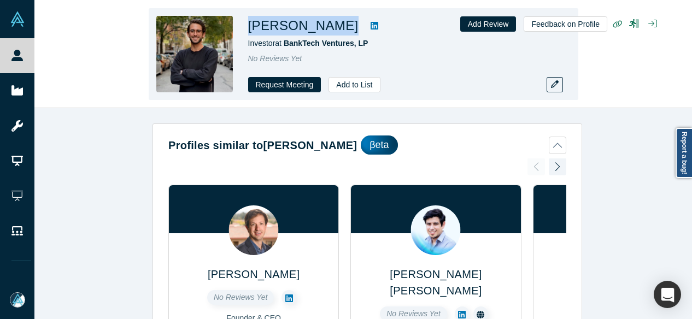
drag, startPoint x: 246, startPoint y: 25, endPoint x: 314, endPoint y: 25, distance: 67.8
click at [314, 25] on div "[PERSON_NAME] Investor at BankTech Ventures, LP No Reviews Yet Request Meeting …" at bounding box center [363, 54] width 429 height 92
copy div "[PERSON_NAME]"
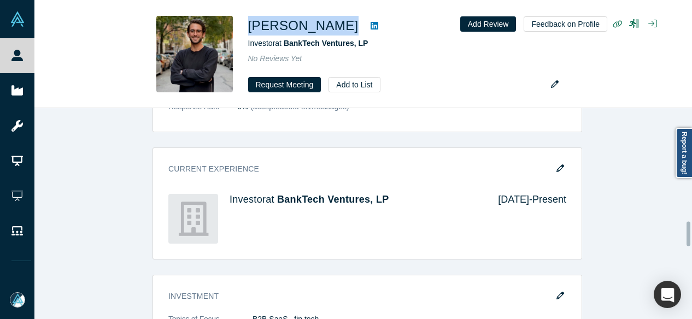
scroll to position [984, 0]
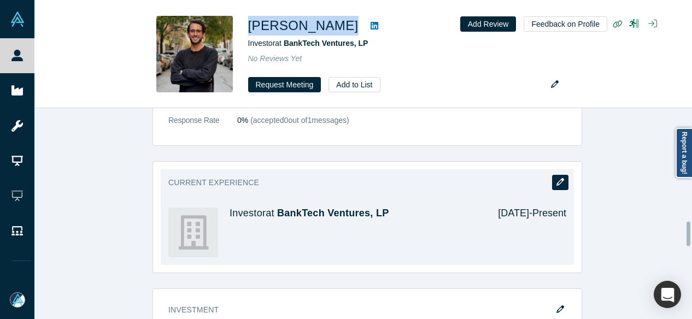
click at [556, 178] on icon "button" at bounding box center [560, 182] width 8 height 8
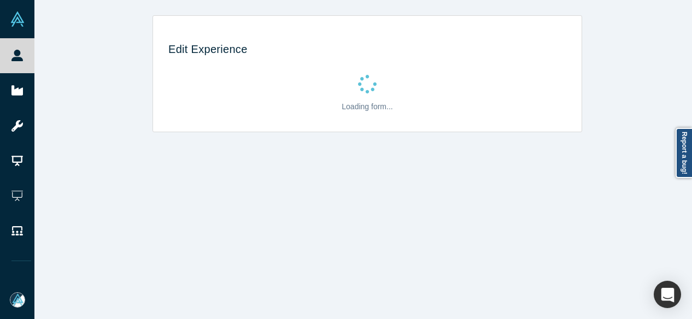
scroll to position [0, 0]
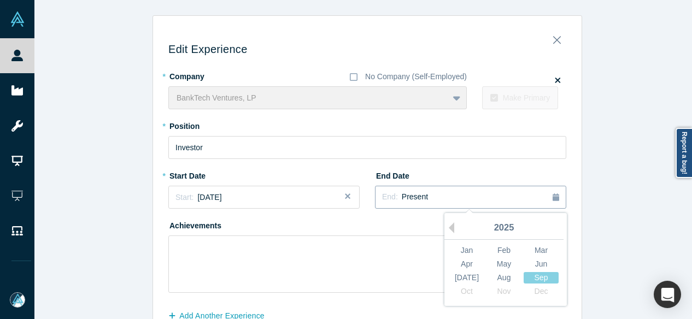
click at [414, 198] on span "Present" at bounding box center [415, 196] width 26 height 9
click at [540, 261] on div "Jun" at bounding box center [540, 263] width 35 height 11
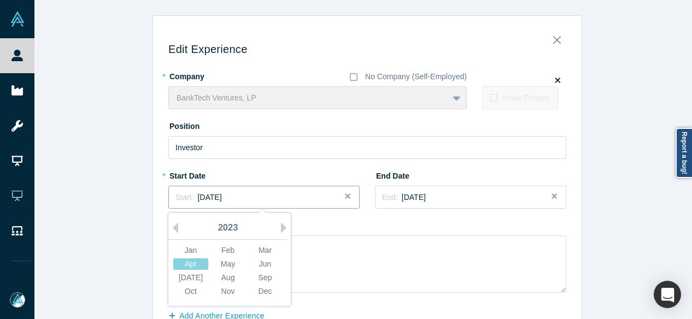
click at [221, 196] on span "April 2023" at bounding box center [209, 197] width 24 height 9
click at [263, 263] on div "Jun" at bounding box center [265, 263] width 35 height 11
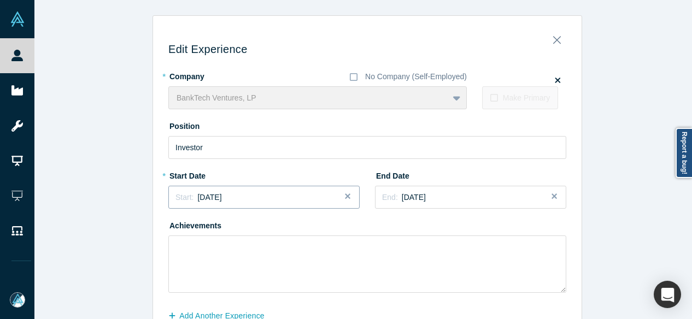
click at [258, 199] on div "Start: June 2023" at bounding box center [263, 197] width 177 height 11
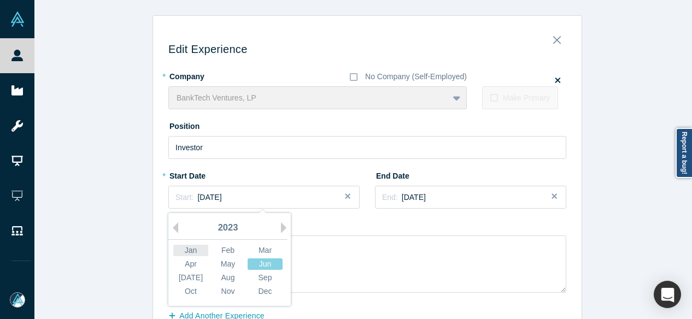
click at [185, 245] on div "Jan" at bounding box center [190, 250] width 35 height 11
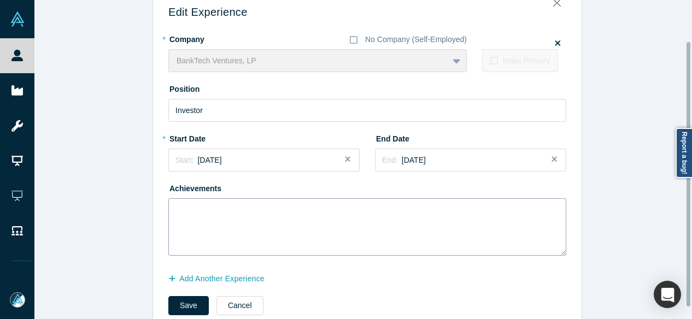
scroll to position [55, 0]
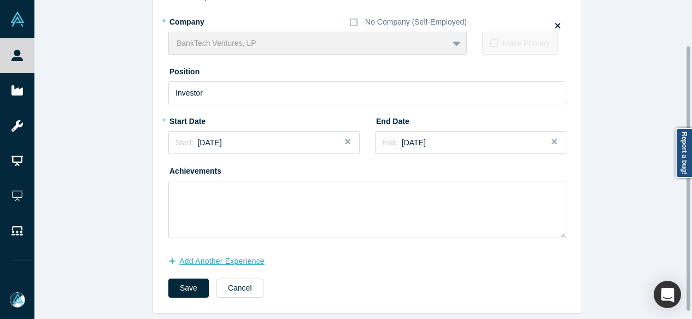
click at [210, 263] on button "Add Another Experience" at bounding box center [222, 261] width 108 height 19
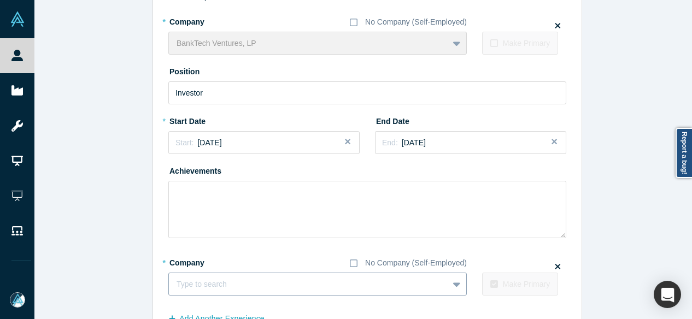
scroll to position [63, 0]
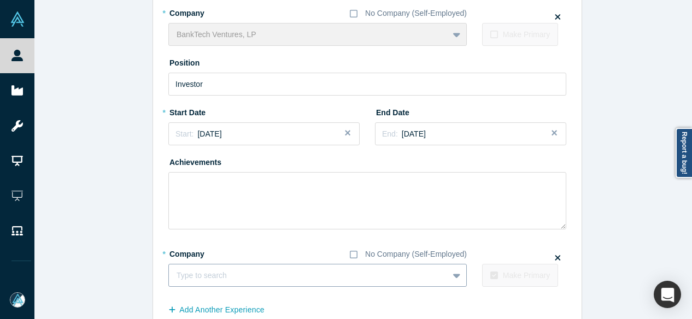
click at [185, 287] on div "Type to search" at bounding box center [317, 275] width 298 height 23
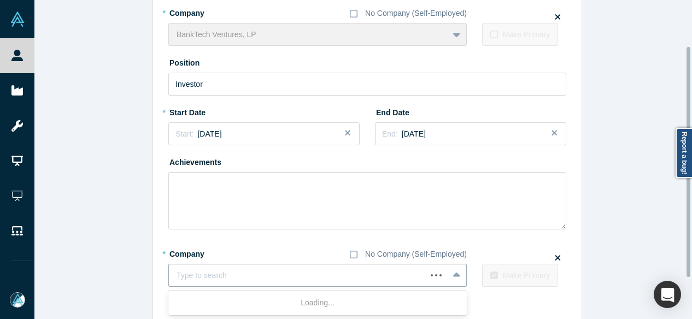
paste input "Principal Principal Fin Capital"
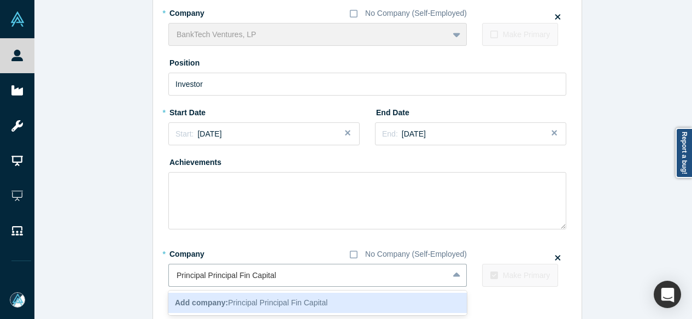
drag, startPoint x: 233, startPoint y: 275, endPoint x: 121, endPoint y: 274, distance: 112.0
click at [121, 274] on div "Edit Experience * Company No Company (Self-Employed) BankTech Ventures, LP To p…" at bounding box center [367, 157] width 666 height 410
type input "Fin Capital"
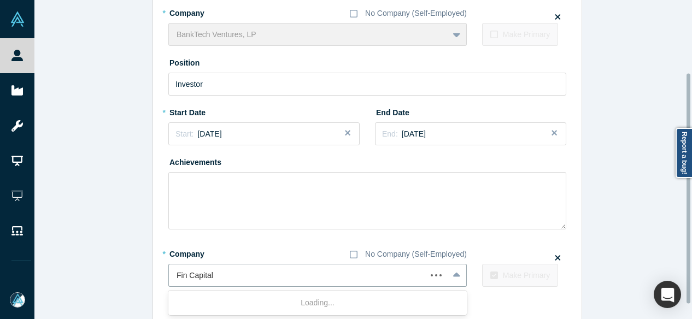
scroll to position [121, 0]
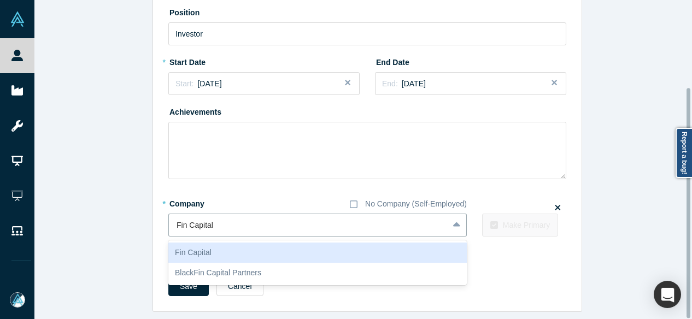
click at [225, 244] on div "Fin Capital" at bounding box center [317, 253] width 298 height 20
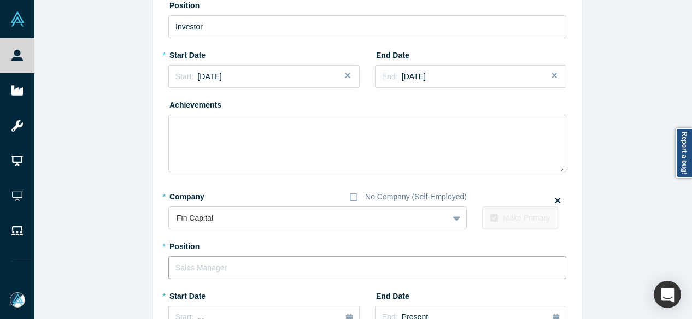
click at [217, 268] on input "text" at bounding box center [367, 267] width 398 height 23
paste input "Principal Principal"
drag, startPoint x: 200, startPoint y: 267, endPoint x: 284, endPoint y: 268, distance: 84.2
click at [284, 268] on input "Principal Principal" at bounding box center [367, 267] width 398 height 23
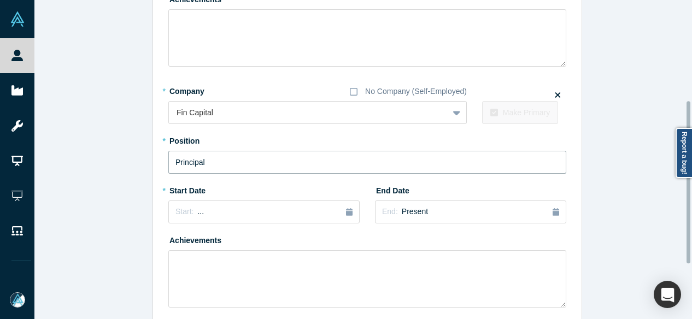
scroll to position [230, 0]
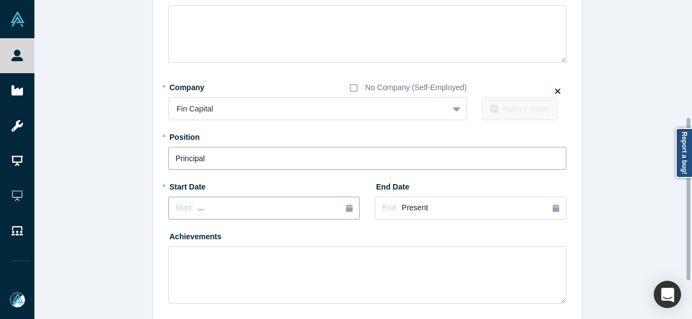
type input "Principal"
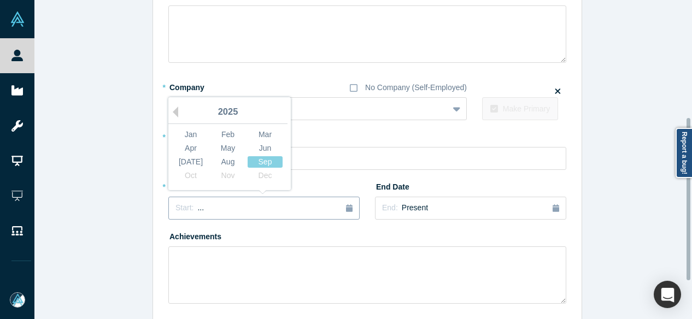
click at [233, 209] on div "Start: ..." at bounding box center [263, 208] width 177 height 12
click at [264, 147] on div "Jun" at bounding box center [265, 148] width 35 height 11
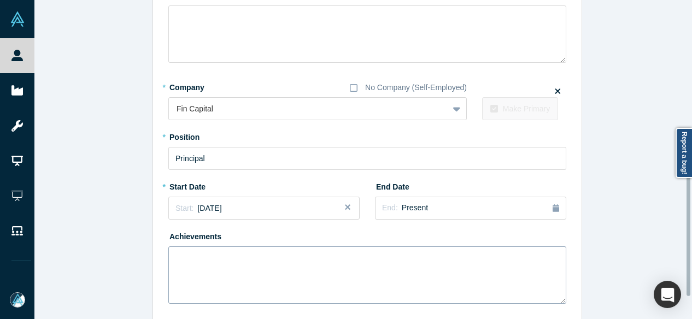
scroll to position [304, 0]
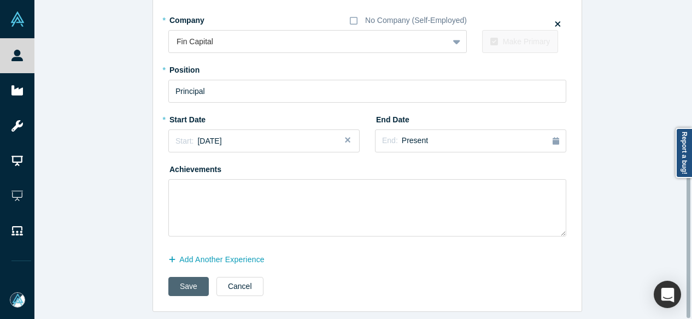
click at [184, 277] on button "Save" at bounding box center [188, 286] width 40 height 19
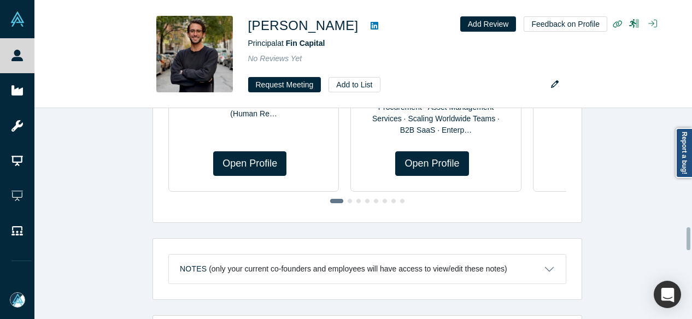
scroll to position [0, 0]
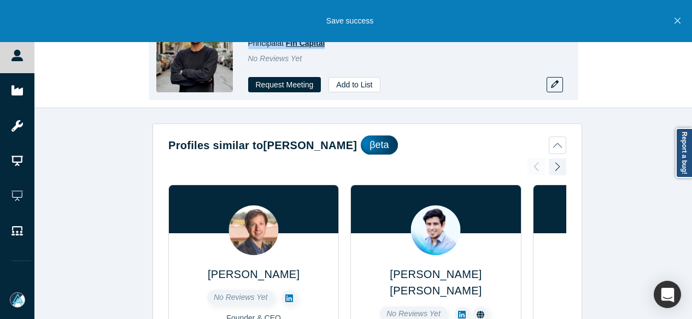
drag, startPoint x: 247, startPoint y: 46, endPoint x: 325, endPoint y: 45, distance: 77.6
click at [325, 45] on div "Jake Fuchs Principal at Fin Capital No Reviews Yet Request Meeting Add to List" at bounding box center [363, 54] width 429 height 92
copy span "Principal at Fin Capital"
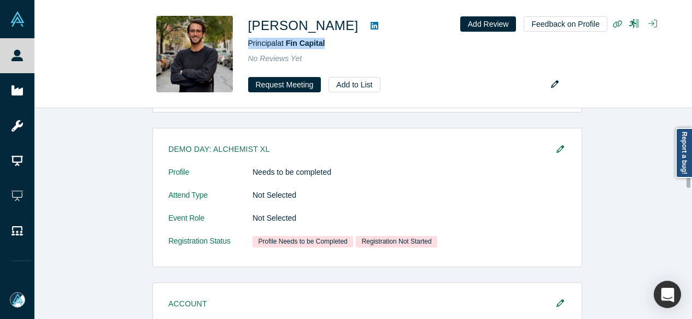
scroll to position [656, 0]
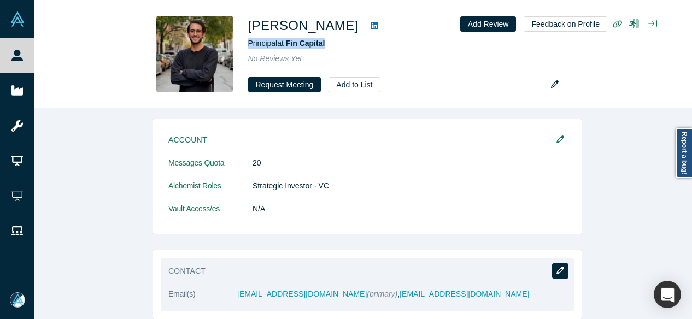
click at [560, 267] on icon "button" at bounding box center [560, 271] width 8 height 8
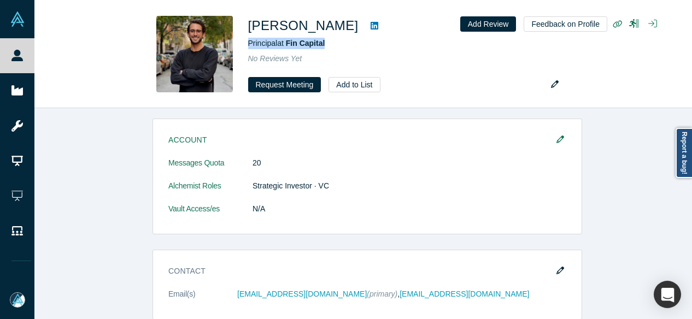
scroll to position [0, 0]
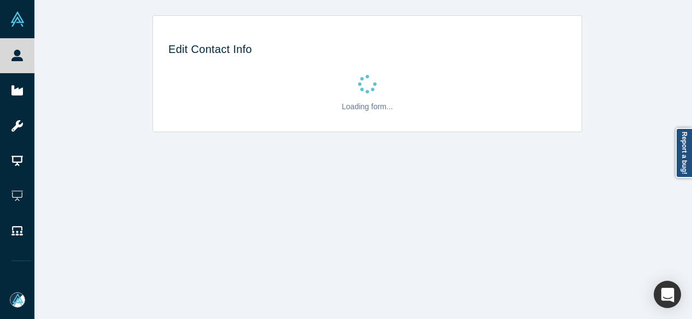
select select "US"
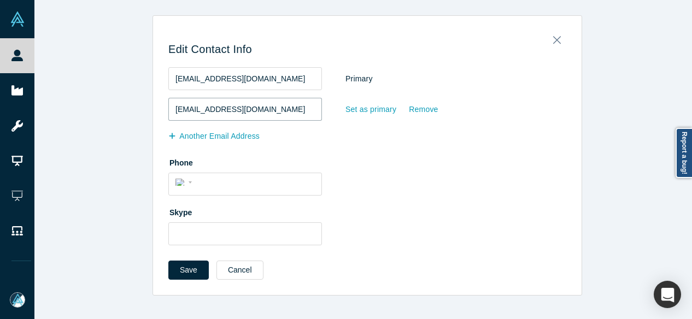
drag, startPoint x: 285, startPoint y: 113, endPoint x: 157, endPoint y: 102, distance: 128.8
click at [157, 102] on div "Edit Contact Info jakefuchs1@gmail.com Primary jake@banktechventures.com Set as…" at bounding box center [367, 159] width 428 height 272
paste input "fuchs1@gmail"
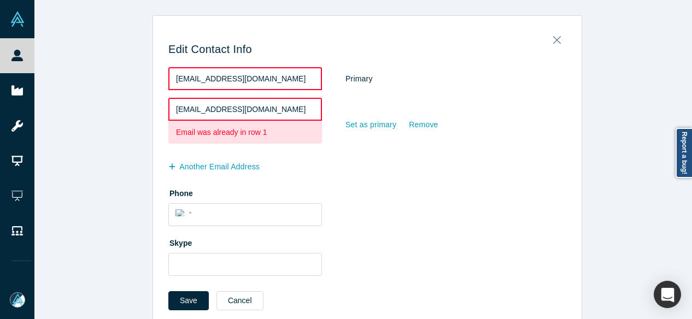
type input "jakefuchs1@gmail.com"
drag, startPoint x: 281, startPoint y: 79, endPoint x: 160, endPoint y: 80, distance: 120.8
click at [160, 80] on div "Edit Contact Info jakefuchs1@gmail.com Primary jakefuchs1@gmail.com Email was a…" at bounding box center [367, 174] width 428 height 302
paste input "@fin.capital"
type input "jake@fin.capital"
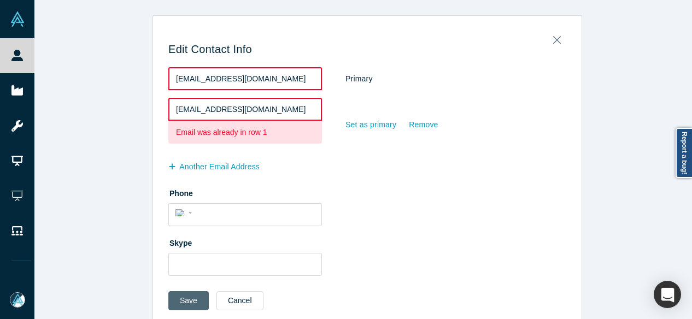
click at [185, 301] on button "Save" at bounding box center [188, 300] width 40 height 19
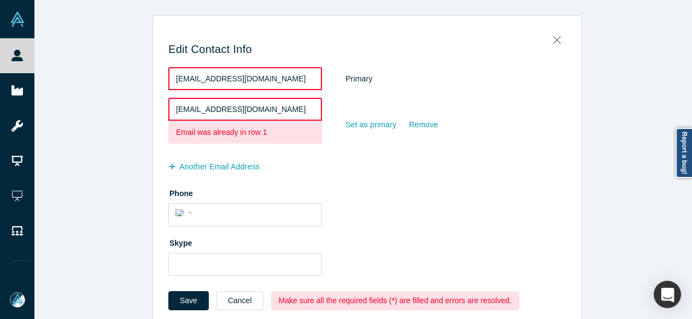
click at [261, 105] on input "jakefuchs1@gmail.com" at bounding box center [245, 109] width 154 height 23
drag, startPoint x: 270, startPoint y: 110, endPoint x: 148, endPoint y: 108, distance: 123.0
click at [148, 108] on div "Edit Contact Info jake@fin.capital Primary jakefuchs1@gmail.com Email was alrea…" at bounding box center [367, 170] width 666 height 311
paste input "@fin.capital"
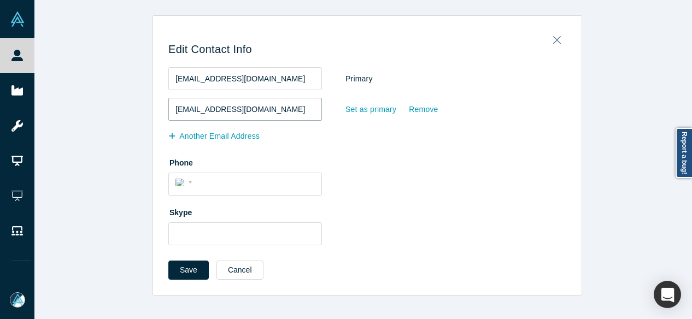
type input "jake@fin.capital"
drag, startPoint x: 210, startPoint y: 81, endPoint x: 162, endPoint y: 81, distance: 48.6
click at [162, 81] on div "Edit Contact Info jake@fin.capital Primary jake@fin.capital Set as primary Remo…" at bounding box center [367, 159] width 428 height 272
paste input "fuchs1@gmail.com"
type input "jakefuchs1@gmail.com"
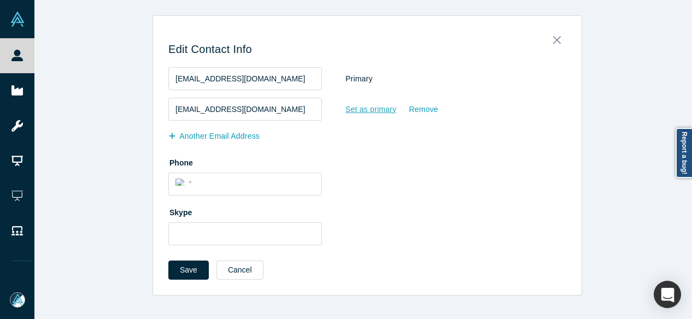
click at [368, 110] on div "Set as primary" at bounding box center [371, 109] width 52 height 19
click at [0, 0] on input "Set as primary" at bounding box center [0, 0] width 0 height 0
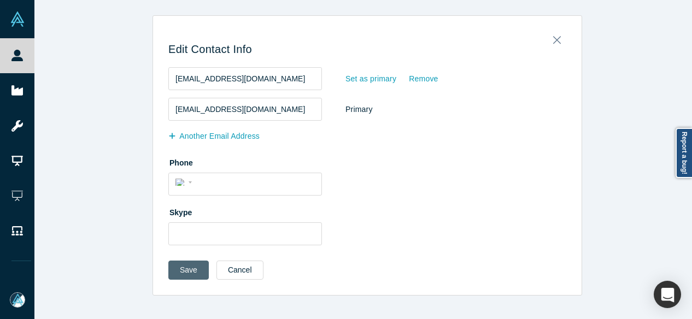
click at [180, 272] on button "Save" at bounding box center [188, 270] width 40 height 19
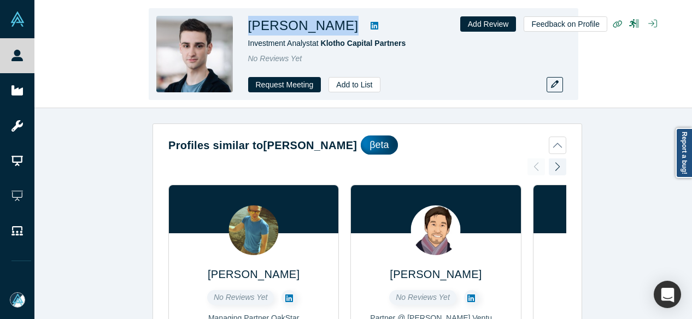
drag, startPoint x: 243, startPoint y: 27, endPoint x: 336, endPoint y: 26, distance: 92.9
click at [336, 26] on div "[PERSON_NAME] Investment Analyst at Klotho Capital Partners No Reviews Yet Requ…" at bounding box center [363, 54] width 429 height 92
copy div "[PERSON_NAME]"
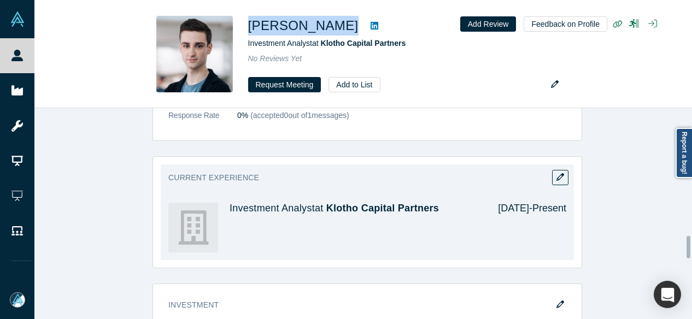
scroll to position [1147, 0]
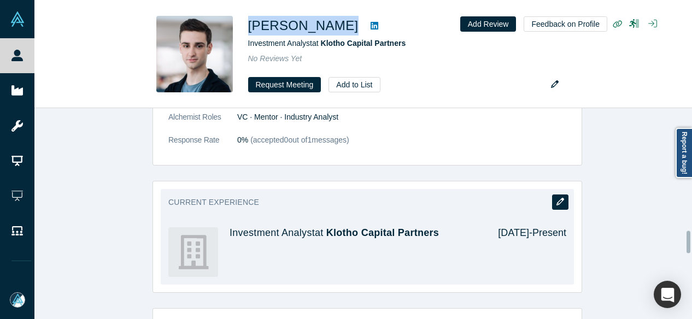
click at [556, 198] on icon "button" at bounding box center [560, 202] width 8 height 8
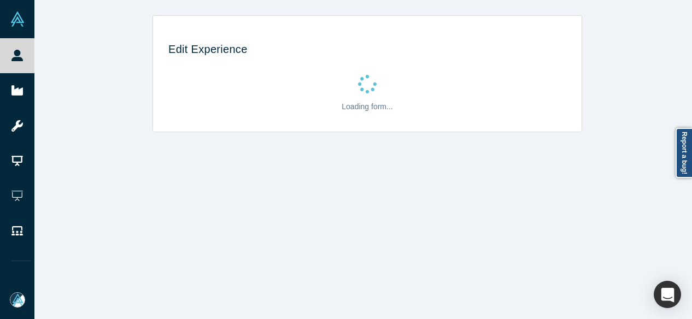
scroll to position [0, 0]
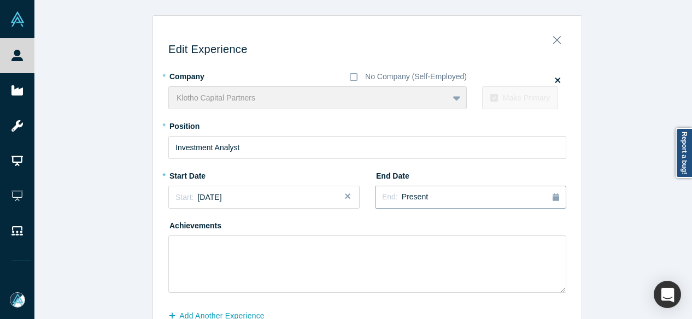
click at [423, 196] on div "End: Present" at bounding box center [470, 197] width 177 height 12
click at [447, 230] on button "Previous Year" at bounding box center [448, 227] width 11 height 11
click at [502, 276] on div "Aug" at bounding box center [503, 277] width 35 height 11
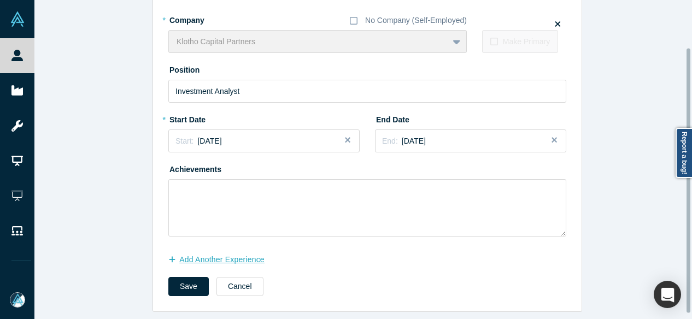
scroll to position [63, 0]
click at [229, 260] on button "Add Another Experience" at bounding box center [222, 259] width 108 height 19
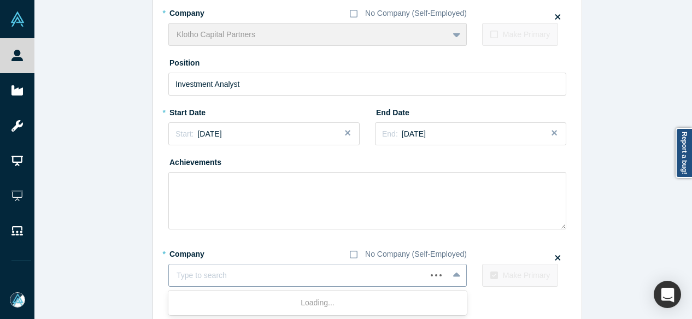
click at [294, 281] on div at bounding box center [297, 276] width 242 height 14
paste input "Investment Analyst Investment Analyst Greensoil PropTech Ventures"
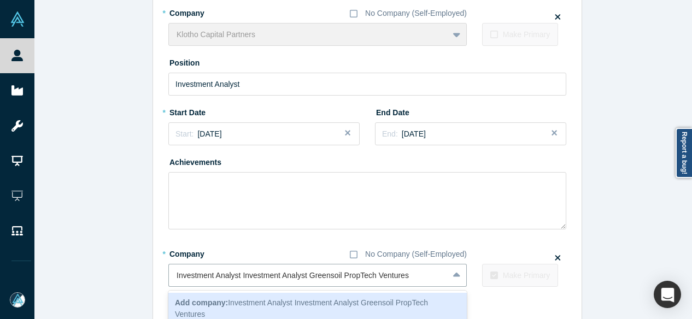
drag, startPoint x: 304, startPoint y: 277, endPoint x: 157, endPoint y: 276, distance: 146.4
click at [158, 276] on div "Edit Experience * Company No Company (Self-Employed) Klotho Capital Partners To…" at bounding box center [367, 161] width 428 height 402
type input "Greensoil PropTech Ventures"
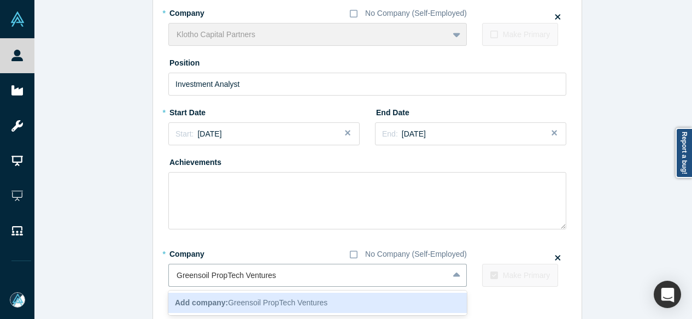
click at [236, 298] on span "Add company: Greensoil PropTech Ventures" at bounding box center [251, 302] width 152 height 9
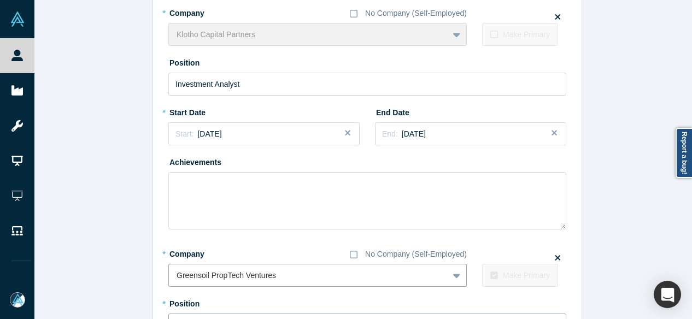
scroll to position [118, 0]
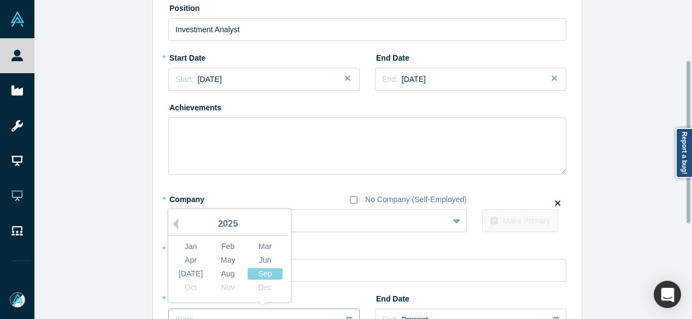
click at [205, 309] on button "Start: ..." at bounding box center [263, 320] width 191 height 23
click at [229, 273] on div "Aug" at bounding box center [227, 273] width 35 height 11
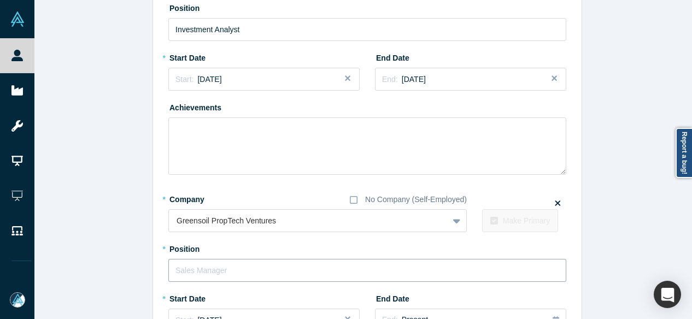
click at [223, 270] on input "text" at bounding box center [367, 270] width 398 height 23
paste input "Investment Analyst Investment Analyst"
drag, startPoint x: 237, startPoint y: 270, endPoint x: 358, endPoint y: 278, distance: 122.1
click at [358, 278] on input "Investment Analyst Investment Analyst" at bounding box center [367, 270] width 398 height 23
type input "Investment Analyst"
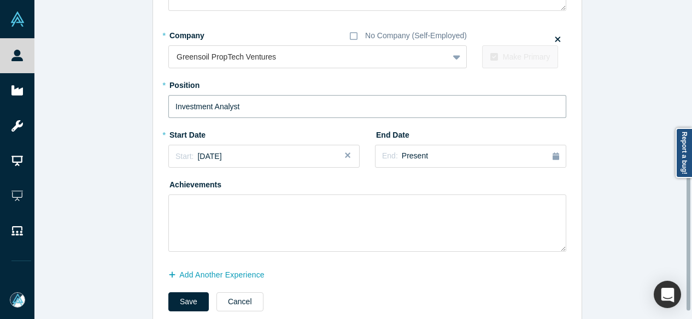
scroll to position [304, 0]
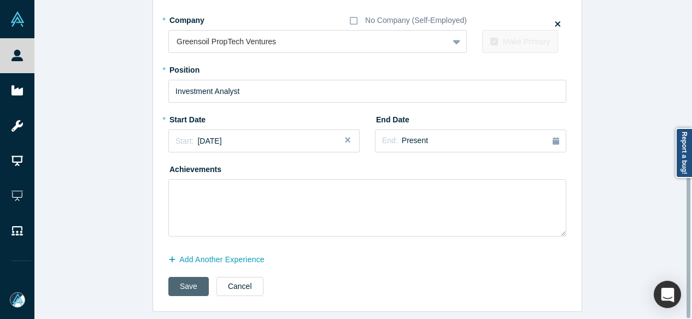
click at [197, 277] on button "Save" at bounding box center [188, 286] width 40 height 19
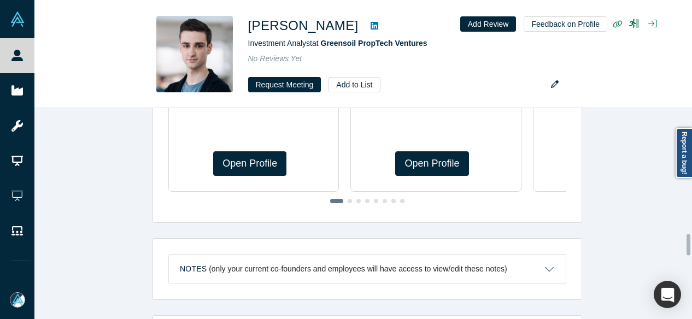
scroll to position [0, 0]
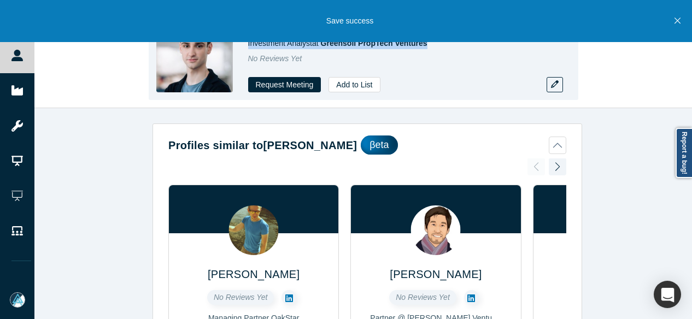
drag, startPoint x: 432, startPoint y: 46, endPoint x: 248, endPoint y: 49, distance: 184.2
click at [248, 49] on div "Investment Analyst at Greensoil PropTech Ventures" at bounding box center [401, 43] width 306 height 11
copy span "Investment Analyst at Greensoil PropTech Ventures"
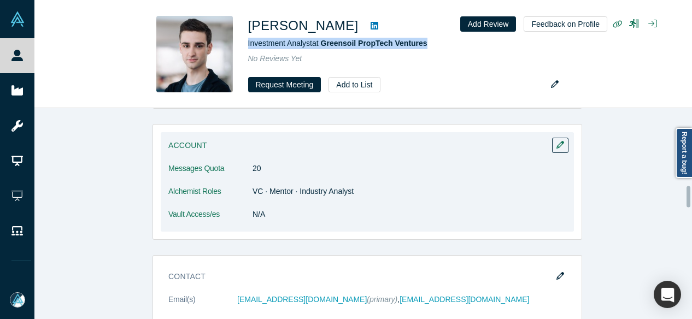
scroll to position [765, 0]
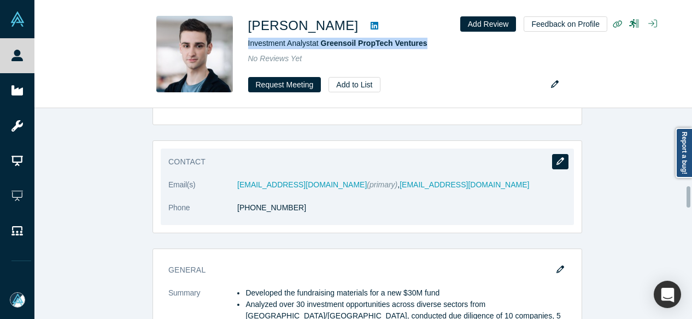
click at [556, 157] on icon "button" at bounding box center [560, 161] width 8 height 8
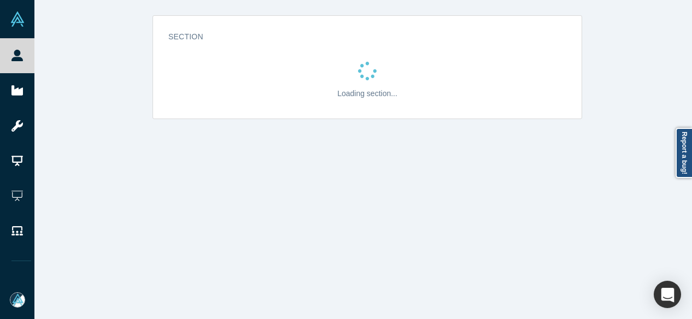
scroll to position [0, 0]
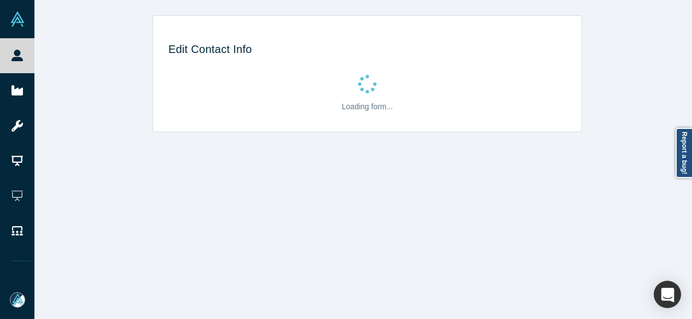
select select "CA"
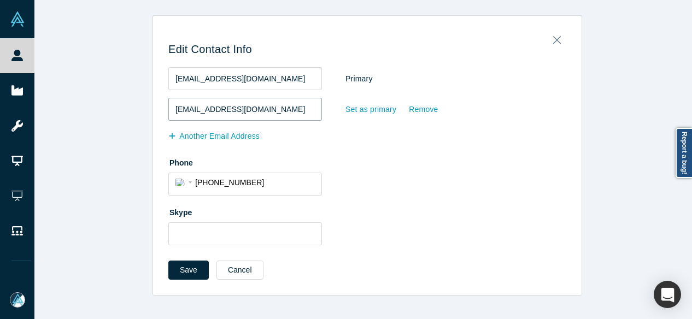
drag, startPoint x: 281, startPoint y: 109, endPoint x: 152, endPoint y: 100, distance: 128.7
click at [153, 100] on div "Edit Contact Info [EMAIL_ADDRESS][DOMAIN_NAME] Primary [EMAIL_ADDRESS][DOMAIN_N…" at bounding box center [367, 159] width 428 height 272
paste input "[PERSON_NAME][EMAIL_ADDRESS][DOMAIN_NAME]"
type input "[PERSON_NAME][EMAIL_ADDRESS][DOMAIN_NAME]"
click at [361, 113] on div "Set as primary" at bounding box center [371, 109] width 52 height 19
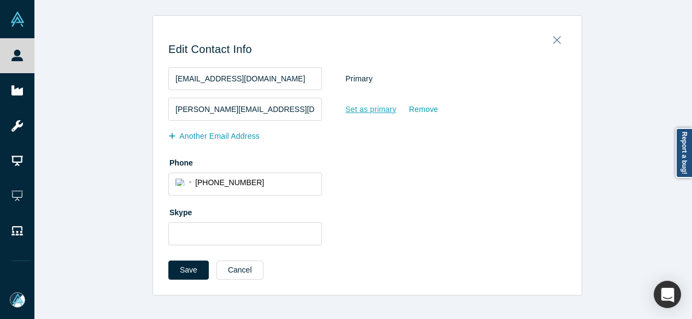
click at [0, 0] on input "Set as primary" at bounding box center [0, 0] width 0 height 0
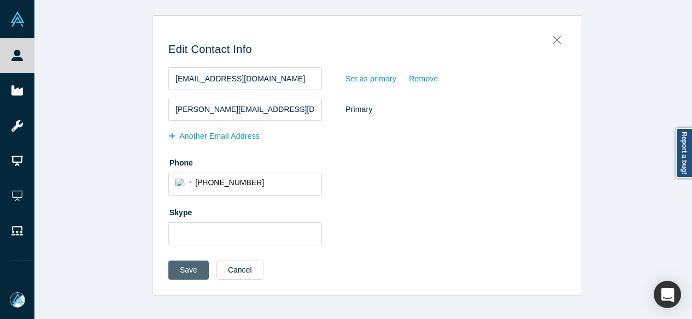
click at [189, 269] on button "Save" at bounding box center [188, 270] width 40 height 19
